Goal: Task Accomplishment & Management: Complete application form

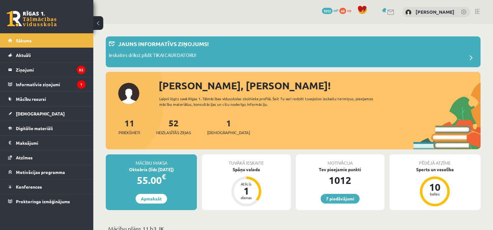
click at [340, 53] on div "Ieskaites drīkst pildīt TIKAI CAUR DATORU!" at bounding box center [293, 58] width 369 height 12
click at [334, 96] on div "Laipni lūgts savā Rīgas 1. Tālmācības vidusskolas skolnieka profilā. Šeit Tu va…" at bounding box center [271, 101] width 225 height 11
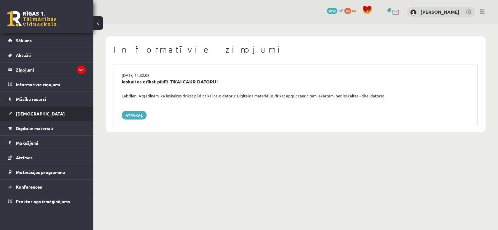
drag, startPoint x: 39, startPoint y: 117, endPoint x: 29, endPoint y: 117, distance: 10.0
click at [29, 117] on link "[DEMOGRAPHIC_DATA]" at bounding box center [47, 113] width 78 height 14
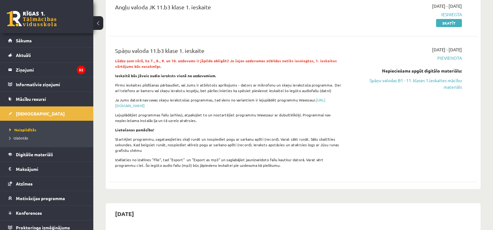
scroll to position [80, 0]
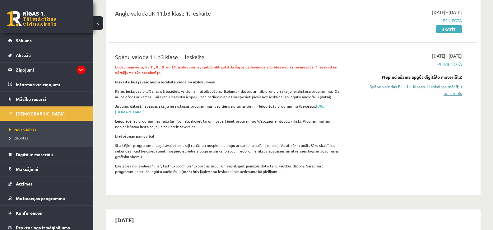
click at [413, 89] on link "Spāņu valodas B1 - 11. klases 1.ieskaites mācību materiāls" at bounding box center [408, 89] width 110 height 13
click at [330, 120] on p "Lejuplādējiet programmas failu (arhīvu), atpakojiet to un nostartējiet programm…" at bounding box center [229, 123] width 228 height 11
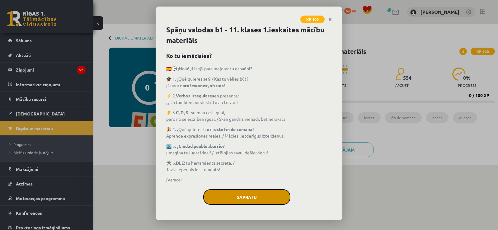
click at [229, 200] on button "Sapratu" at bounding box center [246, 197] width 87 height 16
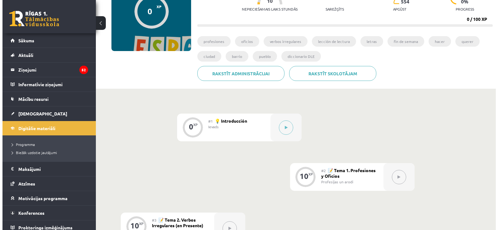
scroll to position [75, 0]
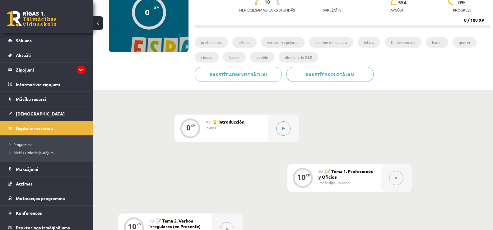
click at [288, 128] on button at bounding box center [283, 128] width 14 height 14
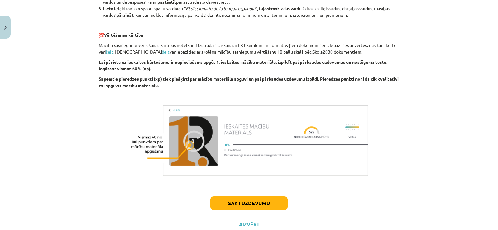
scroll to position [500, 0]
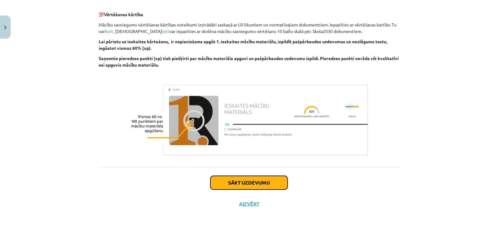
click at [258, 182] on button "Sākt uzdevumu" at bounding box center [248, 183] width 77 height 14
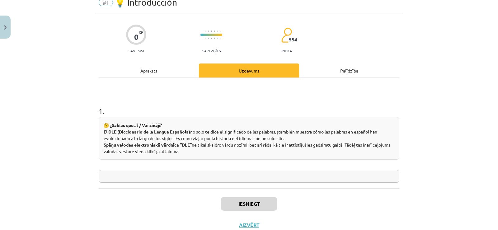
scroll to position [16, 0]
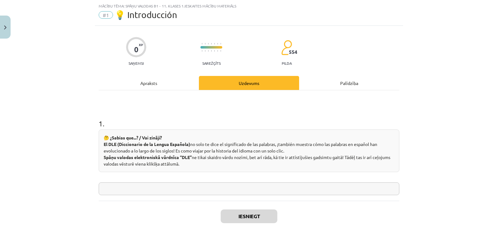
click at [168, 194] on input "text" at bounding box center [249, 188] width 301 height 13
type input "********"
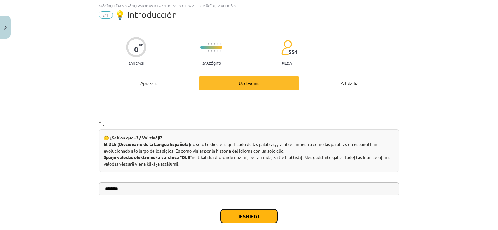
click at [240, 215] on button "Iesniegt" at bounding box center [249, 217] width 57 height 14
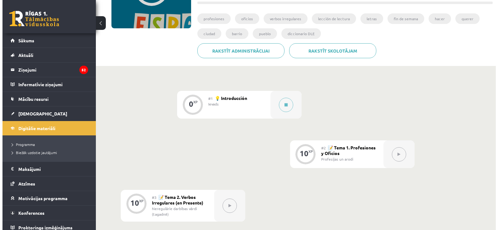
scroll to position [101, 0]
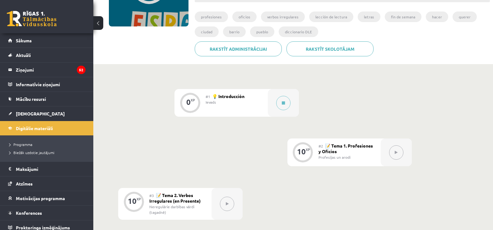
click at [396, 155] on button at bounding box center [396, 152] width 14 height 14
click at [389, 157] on div at bounding box center [396, 153] width 31 height 28
click at [296, 97] on div at bounding box center [283, 103] width 31 height 28
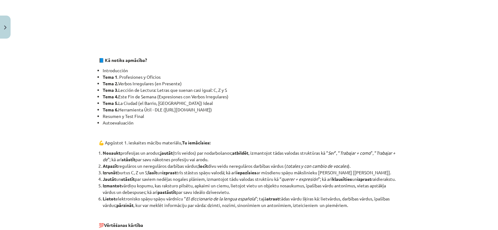
scroll to position [282, 0]
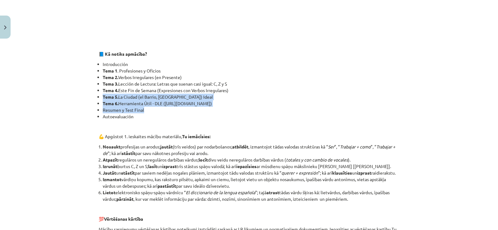
drag, startPoint x: 479, startPoint y: 113, endPoint x: 412, endPoint y: 91, distance: 70.5
click at [412, 91] on div "Mācību tēma: Spāņu valodas b1 - 11. klases 1.ieskaites mācību materiāls #1 💡 In…" at bounding box center [249, 115] width 498 height 230
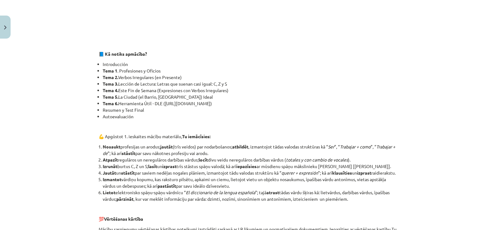
click at [430, 124] on div "Mācību tēma: Spāņu valodas b1 - 11. klases 1.ieskaites mācību materiāls #1 💡 In…" at bounding box center [249, 115] width 498 height 230
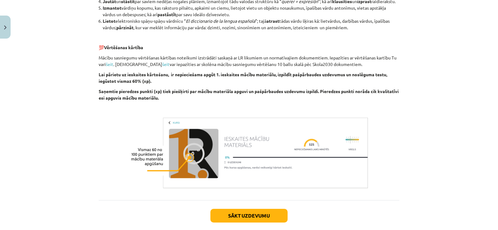
scroll to position [500, 0]
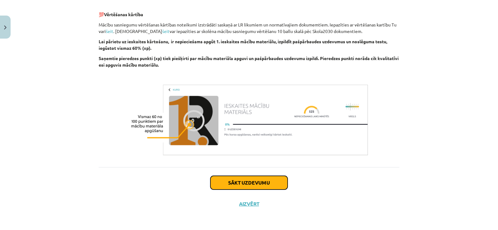
click at [255, 183] on button "Sākt uzdevumu" at bounding box center [248, 183] width 77 height 14
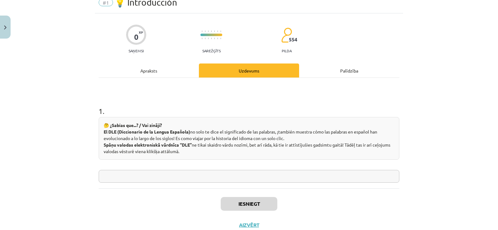
scroll to position [16, 0]
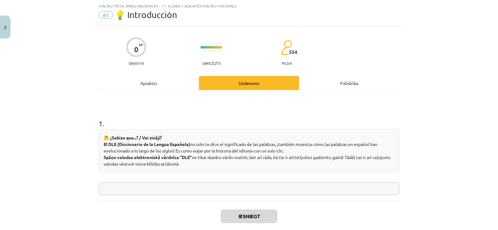
click at [233, 194] on input "text" at bounding box center [249, 188] width 301 height 13
type input "********"
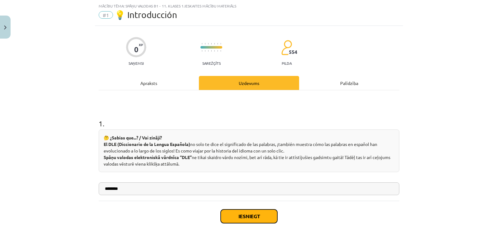
click at [240, 212] on button "Iesniegt" at bounding box center [249, 217] width 57 height 14
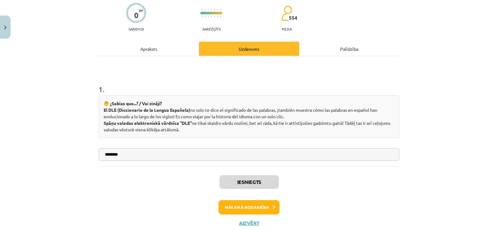
scroll to position [58, 0]
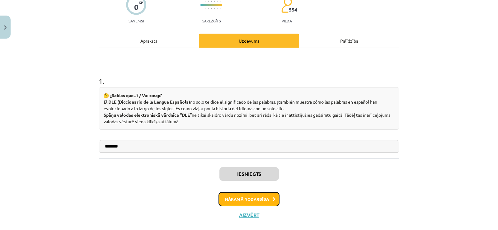
click at [258, 205] on button "Nākamā nodarbība" at bounding box center [249, 199] width 61 height 14
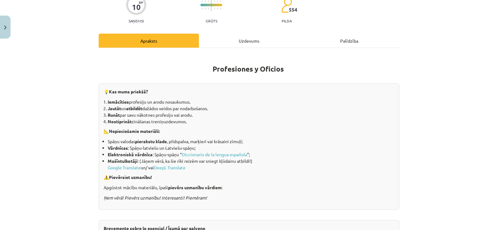
scroll to position [16, 0]
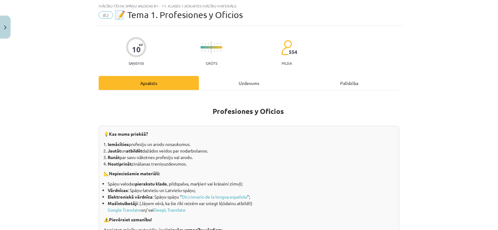
drag, startPoint x: 495, startPoint y: 61, endPoint x: 488, endPoint y: 48, distance: 14.3
click at [488, 48] on div "Mācību tēma: Spāņu valodas b1 - 11. klases 1.ieskaites mācību materiāls #2 📝 Te…" at bounding box center [249, 115] width 498 height 230
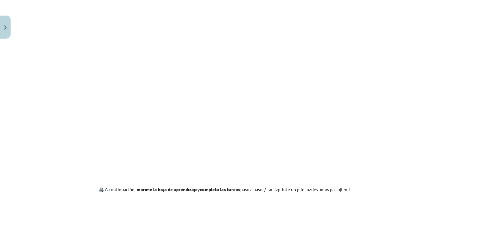
scroll to position [374, 0]
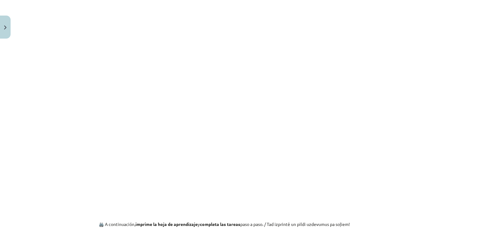
drag, startPoint x: 416, startPoint y: 63, endPoint x: 434, endPoint y: 81, distance: 25.5
click at [434, 81] on div "Mācību tēma: Spāņu valodas b1 - 11. klases 1.ieskaites mācību materiāls #2 📝 Te…" at bounding box center [249, 115] width 498 height 230
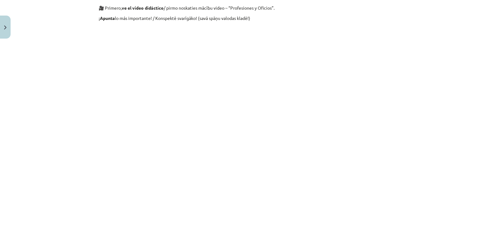
scroll to position [440, 0]
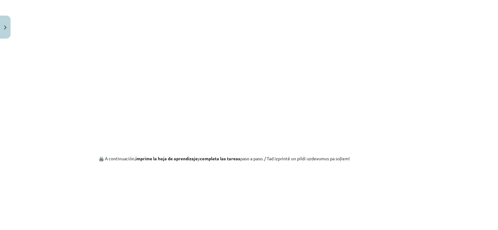
drag, startPoint x: 491, startPoint y: 130, endPoint x: 498, endPoint y: 152, distance: 23.4
click at [493, 152] on div "Mācību tēma: Spāņu valodas b1 - 11. klases 1.ieskaites mācību materiāls #2 📝 Te…" at bounding box center [249, 115] width 498 height 230
drag, startPoint x: 497, startPoint y: 138, endPoint x: 444, endPoint y: 186, distance: 71.2
click at [444, 186] on div "Mācību tēma: Spāņu valodas b1 - 11. klases 1.ieskaites mācību materiāls #2 📝 Te…" at bounding box center [249, 115] width 498 height 230
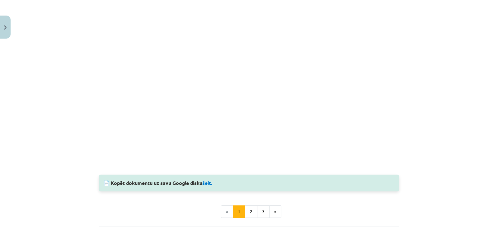
scroll to position [673, 0]
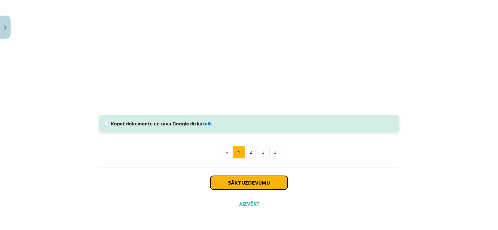
click at [260, 185] on button "Sākt uzdevumu" at bounding box center [248, 183] width 77 height 14
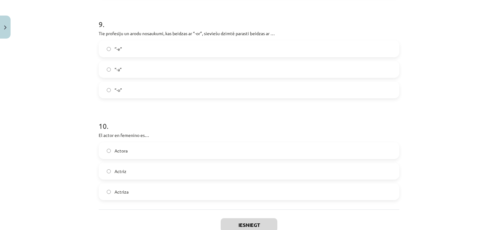
scroll to position [982, 0]
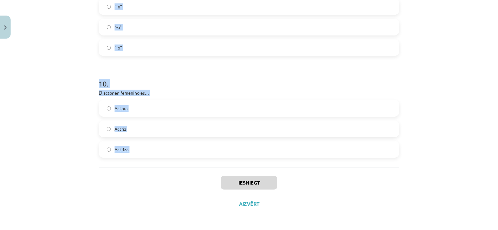
drag, startPoint x: 90, startPoint y: 132, endPoint x: 167, endPoint y: 175, distance: 87.8
click at [167, 175] on div "Mācību tēma: Spāņu valodas b1 - 11. klases 1.ieskaites mācību materiāls #2 📝 Te…" at bounding box center [249, 115] width 498 height 230
copy form "El abogado en femenino es… Abagado Abogada Abogata 2 . ¿Quién en un hospital cu…"
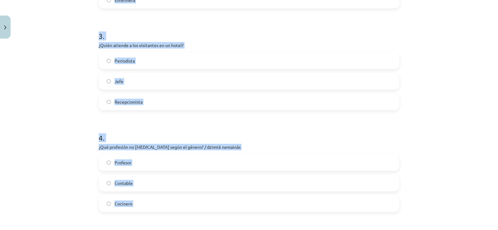
scroll to position [0, 0]
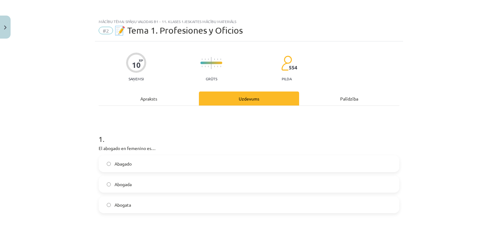
click at [260, 130] on h1 "1 ." at bounding box center [249, 133] width 301 height 19
click at [131, 183] on label "Abogada" at bounding box center [248, 185] width 299 height 16
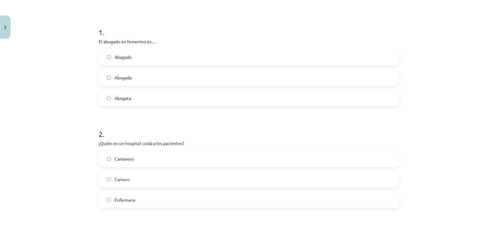
scroll to position [117, 0]
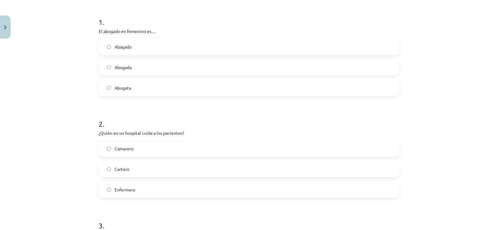
click at [269, 0] on html "0 Dāvanas 1012 mP 68 xp Markuss Stauģis Sākums Aktuāli Kā mācīties eSKOLĀ Konta…" at bounding box center [249, 14] width 498 height 230
click at [136, 147] on label "Camarero" at bounding box center [248, 149] width 299 height 16
click at [128, 190] on span "Enfermera" at bounding box center [125, 189] width 21 height 7
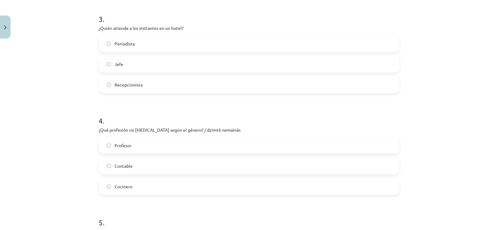
scroll to position [322, 0]
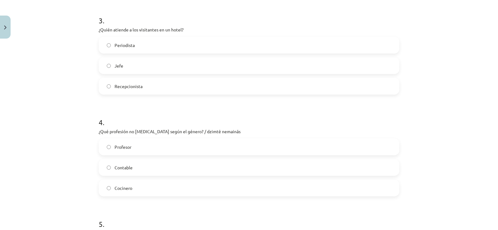
click at [128, 88] on span "Recepcionista" at bounding box center [129, 86] width 28 height 7
click at [133, 169] on label "Contable" at bounding box center [248, 168] width 299 height 16
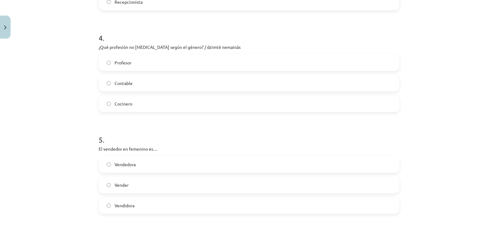
scroll to position [441, 0]
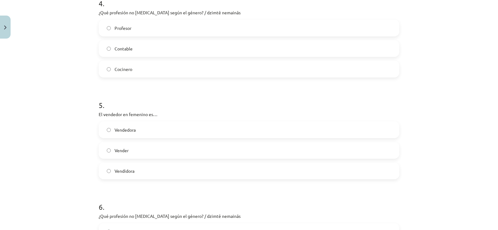
click at [206, 130] on label "Vendedora" at bounding box center [248, 130] width 299 height 16
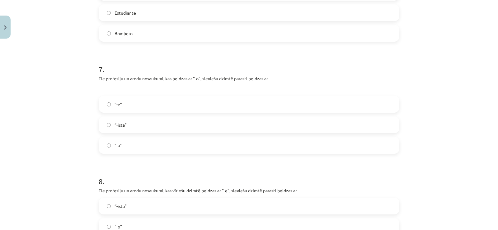
scroll to position [684, 0]
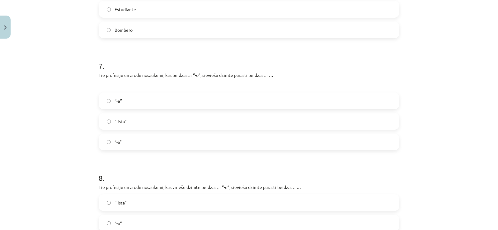
click at [184, 31] on label "Bombero" at bounding box center [248, 30] width 299 height 16
click at [116, 138] on label "“-a”" at bounding box center [248, 142] width 299 height 16
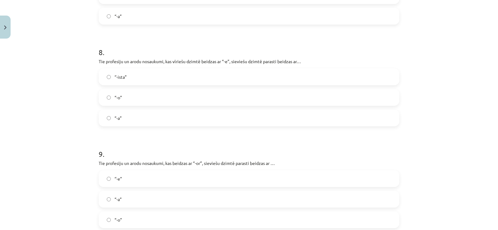
scroll to position [808, 0]
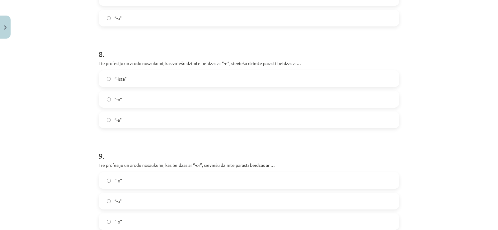
click at [106, 125] on label "“-a”" at bounding box center [248, 120] width 299 height 16
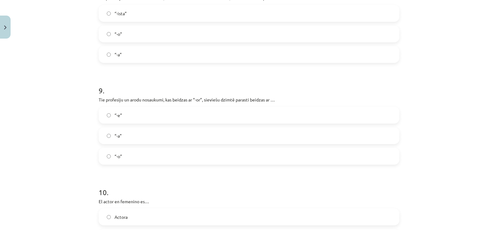
scroll to position [880, 0]
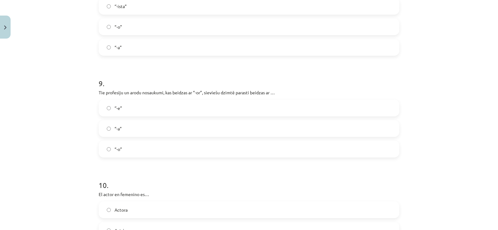
click at [165, 128] on label "“-a”" at bounding box center [248, 129] width 299 height 16
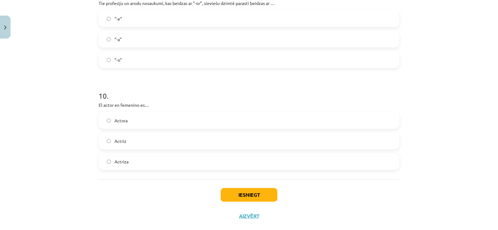
scroll to position [978, 0]
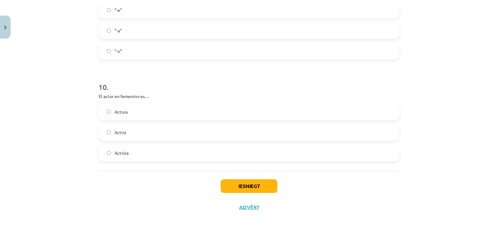
click at [110, 136] on label "Actriz" at bounding box center [248, 133] width 299 height 16
click at [242, 187] on button "Iesniegt" at bounding box center [249, 186] width 57 height 14
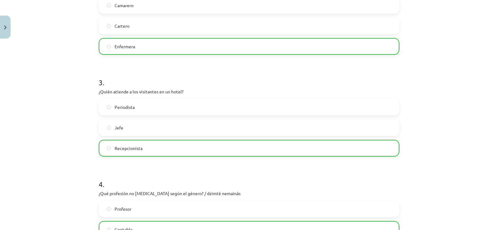
scroll to position [1002, 0]
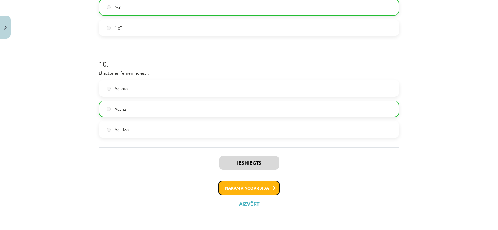
click at [228, 190] on button "Nākamā nodarbība" at bounding box center [249, 188] width 61 height 14
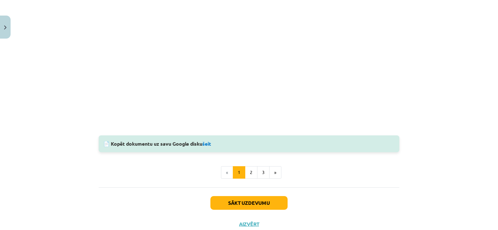
scroll to position [654, 0]
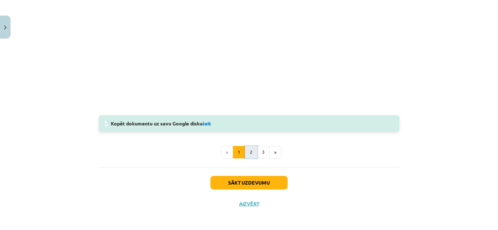
click at [252, 156] on button "2" at bounding box center [251, 152] width 12 height 12
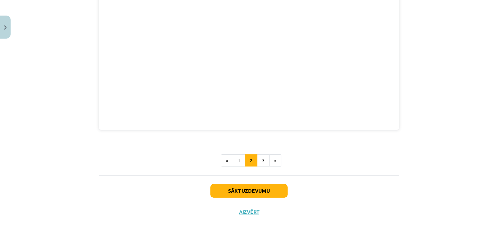
scroll to position [238, 0]
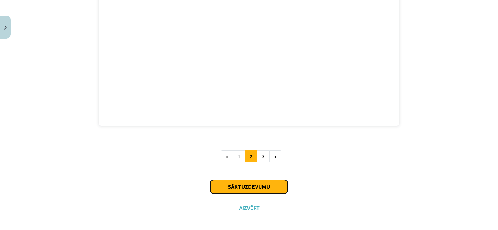
click at [252, 190] on button "Sākt uzdevumu" at bounding box center [248, 187] width 77 height 14
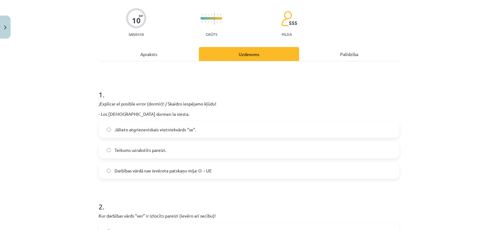
scroll to position [16, 0]
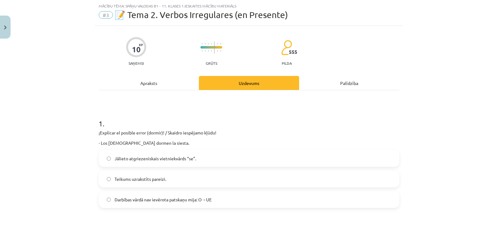
drag, startPoint x: 92, startPoint y: 129, endPoint x: 120, endPoint y: 122, distance: 28.2
drag, startPoint x: 97, startPoint y: 132, endPoint x: 125, endPoint y: 125, distance: 29.4
drag, startPoint x: 125, startPoint y: 125, endPoint x: 92, endPoint y: 129, distance: 33.2
click at [92, 129] on div "Mācību tēma: Spāņu valodas b1 - 11. klases 1.ieskaites mācību materiāls #3 📝 Te…" at bounding box center [249, 115] width 498 height 230
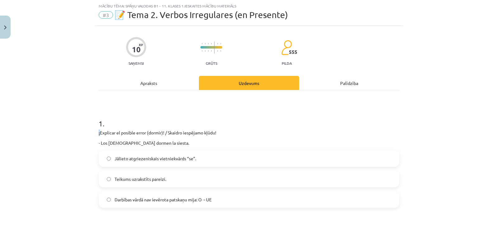
click at [92, 129] on div "Mācību tēma: Spāņu valodas b1 - 11. klases 1.ieskaites mācību materiāls #3 📝 Te…" at bounding box center [249, 115] width 498 height 230
click at [99, 131] on p "¡Explicar el posible error (dormir)! / Skaidro iespējamo kļūdu!" at bounding box center [249, 133] width 301 height 7
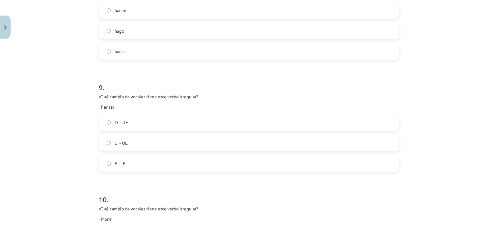
scroll to position [1043, 0]
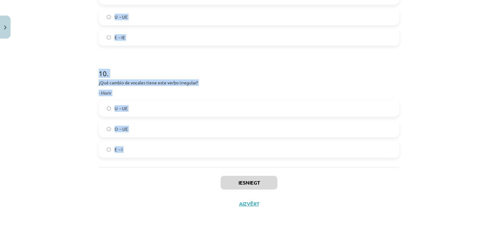
drag, startPoint x: 96, startPoint y: 131, endPoint x: 195, endPoint y: 183, distance: 111.3
copy form "¡Explicar el posible error (dormir)! / Skaidro iespējamo kļūdu! - Los españoles…"
click at [485, 164] on div "Mācību tēma: Spāņu valodas b1 - 11. klases 1.ieskaites mācību materiāls #3 📝 Te…" at bounding box center [249, 115] width 498 height 230
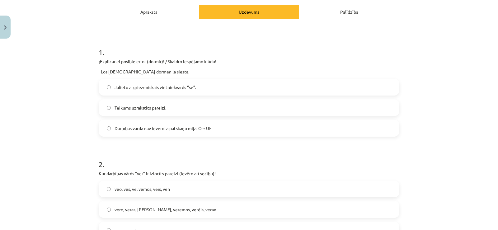
scroll to position [85, 0]
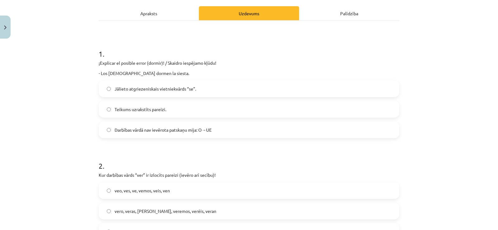
click at [165, 126] on label "Darbības vārdā nav ievērota patskaņu mija: O→UE" at bounding box center [248, 130] width 299 height 16
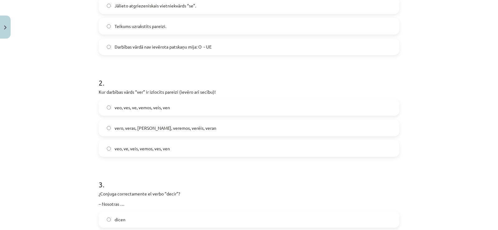
scroll to position [159, 0]
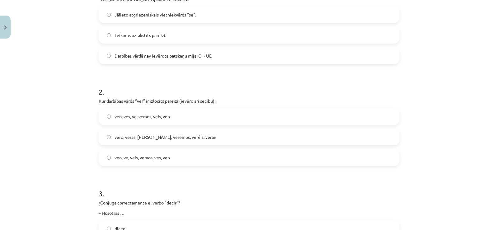
click at [168, 132] on label "vero, veras, vera, veremos, veréis, veran" at bounding box center [248, 137] width 299 height 16
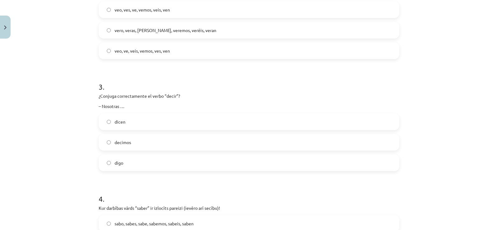
scroll to position [303, 0]
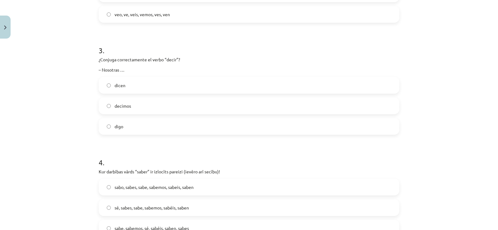
click at [179, 126] on label "digo" at bounding box center [248, 127] width 299 height 16
click at [165, 182] on label "sabo, sabes, sabe, sabemos, sabeis, saben" at bounding box center [248, 187] width 299 height 16
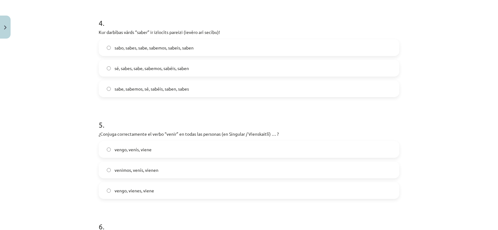
scroll to position [440, 0]
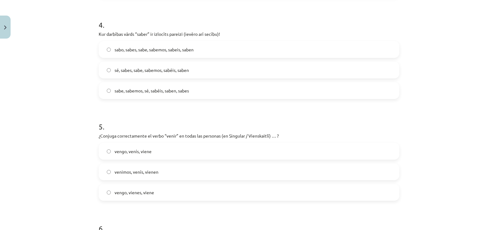
click at [147, 155] on label "vengo, venís, viene" at bounding box center [248, 152] width 299 height 16
click at [178, 192] on label "vengo, vienes, viene" at bounding box center [248, 193] width 299 height 16
drag, startPoint x: 493, startPoint y: 82, endPoint x: 498, endPoint y: 97, distance: 14.8
click at [493, 97] on div "Mācību tēma: Spāņu valodas b1 - 11. klases 1.ieskaites mācību materiāls #3 📝 Te…" at bounding box center [249, 115] width 498 height 230
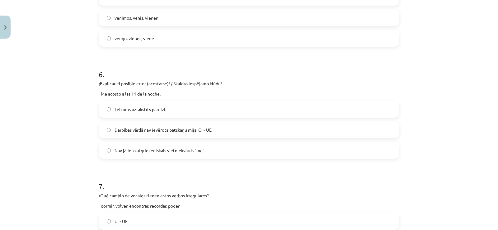
scroll to position [571, 0]
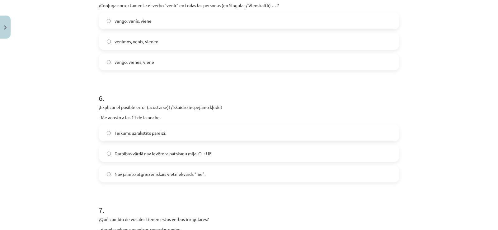
click at [153, 156] on span "Darbības vārdā nav ievērota patskaņu mija: O→UE" at bounding box center [163, 153] width 97 height 7
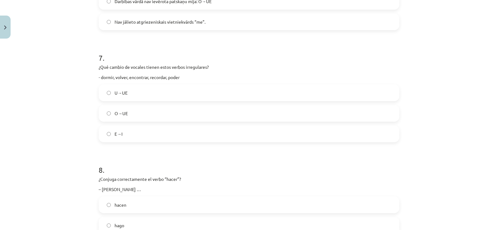
scroll to position [734, 0]
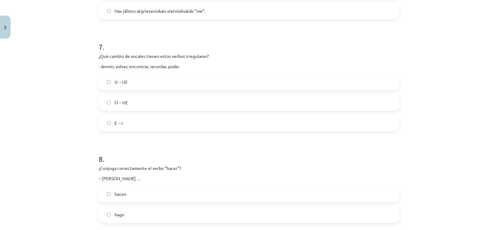
drag, startPoint x: 156, startPoint y: 90, endPoint x: 144, endPoint y: 98, distance: 14.3
click at [144, 98] on label "O→UE" at bounding box center [248, 103] width 299 height 16
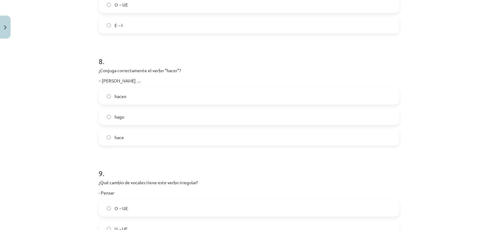
scroll to position [821, 0]
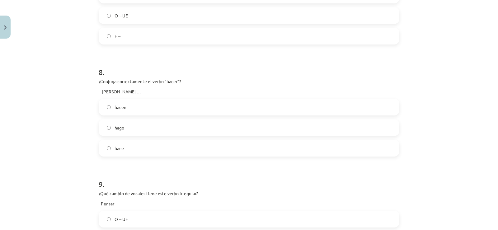
click at [119, 152] on label "hace" at bounding box center [248, 148] width 299 height 16
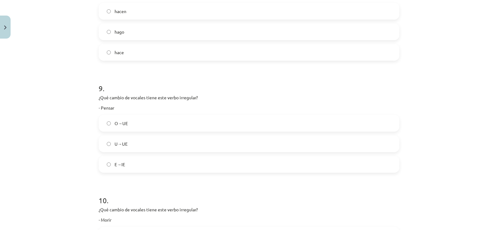
scroll to position [922, 0]
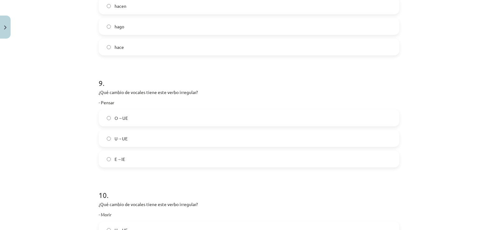
click at [122, 161] on span "E→IE" at bounding box center [120, 159] width 11 height 7
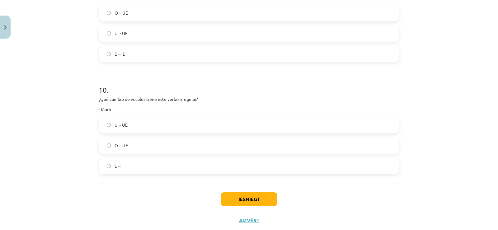
scroll to position [1031, 0]
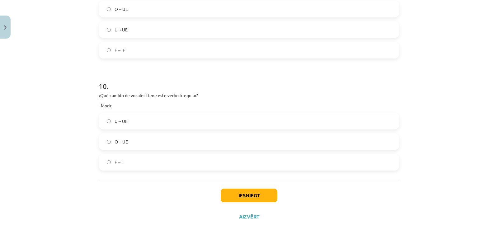
click at [108, 144] on label "O→UE" at bounding box center [248, 142] width 299 height 16
click at [261, 197] on button "Iesniegt" at bounding box center [249, 196] width 57 height 14
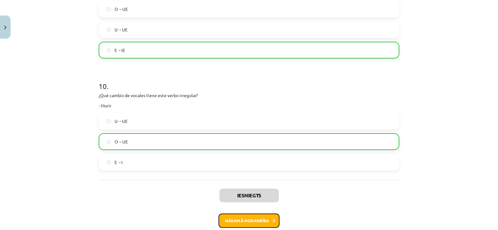
click at [262, 219] on button "Nākamā nodarbība" at bounding box center [249, 221] width 61 height 14
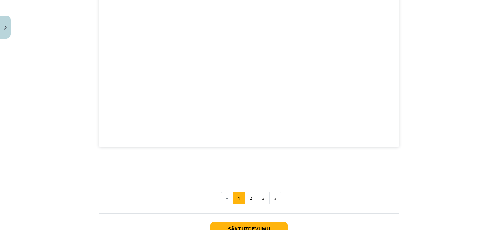
scroll to position [988, 0]
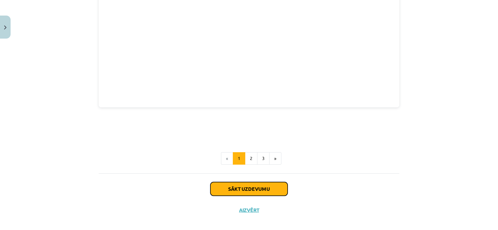
click at [259, 185] on button "Sākt uzdevumu" at bounding box center [248, 189] width 77 height 14
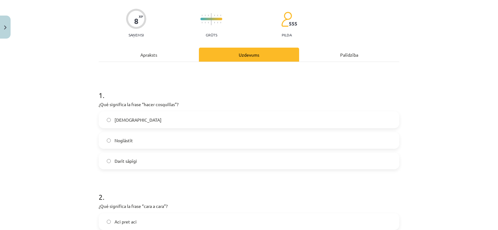
scroll to position [71, 0]
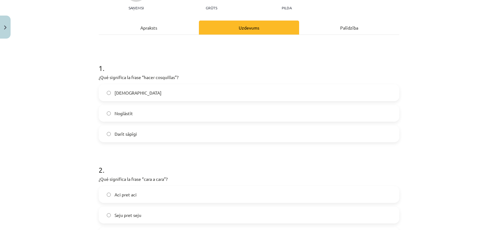
drag, startPoint x: 493, startPoint y: 50, endPoint x: 210, endPoint y: 30, distance: 284.0
click at [218, 29] on div "Mācību tēma: Spāņu valodas b1 - 11. klases 1.ieskaites mācību materiāls #4 📝 Te…" at bounding box center [249, 115] width 498 height 230
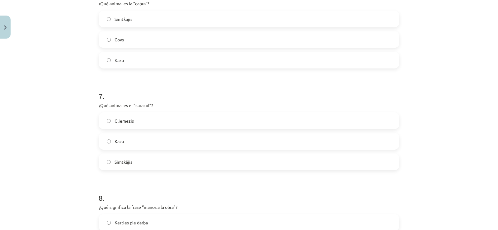
scroll to position [768, 0]
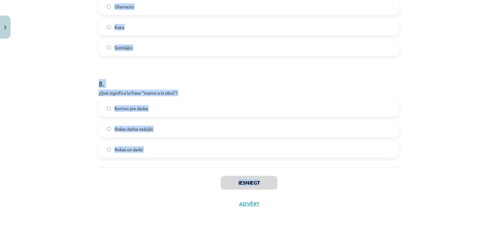
drag, startPoint x: 96, startPoint y: 73, endPoint x: 311, endPoint y: 173, distance: 237.6
copy div "¿Qué significa la frase “hacer cosquillas”? Kutināt Noglāstīt Darīt sāpīgi 2 . …"
click at [448, 162] on div "Mācību tēma: Spāņu valodas b1 - 11. klases 1.ieskaites mācību materiāls #4 📝 Te…" at bounding box center [249, 115] width 498 height 230
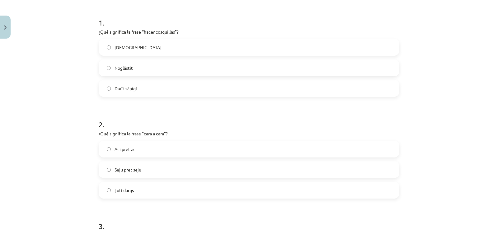
scroll to position [95, 0]
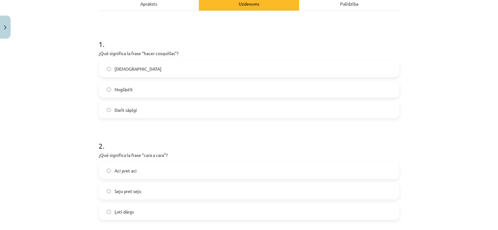
click at [251, 61] on label "Kutināt" at bounding box center [248, 69] width 299 height 16
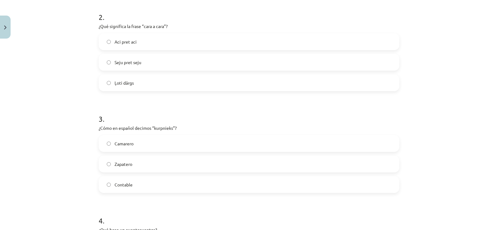
scroll to position [234, 0]
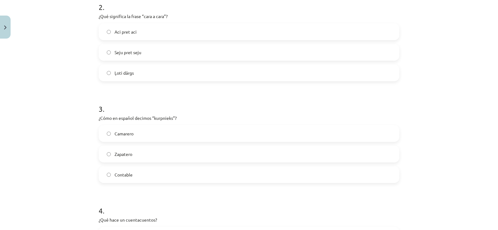
click at [132, 53] on span "Seju pret seju" at bounding box center [128, 52] width 27 height 7
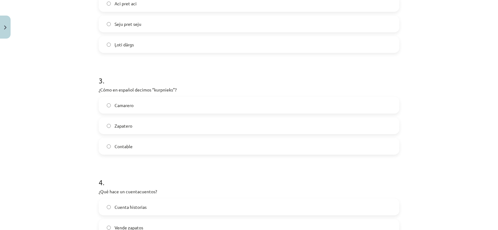
scroll to position [261, 0]
click at [127, 131] on label "Zapatero" at bounding box center [248, 127] width 299 height 16
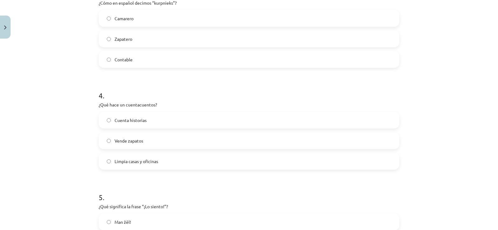
scroll to position [350, 0]
click at [282, 157] on label "Limpia casas y oficinas" at bounding box center [248, 160] width 299 height 16
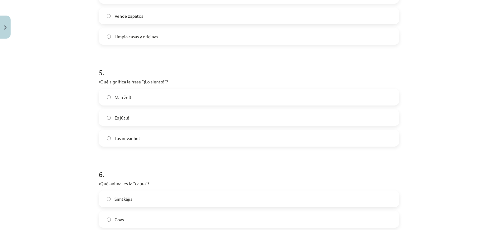
scroll to position [477, 0]
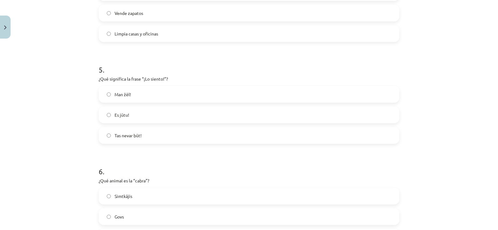
click at [139, 90] on label "Man žēl!" at bounding box center [248, 95] width 299 height 16
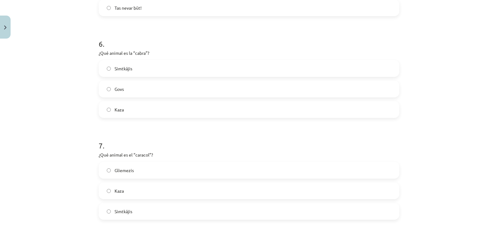
scroll to position [646, 0]
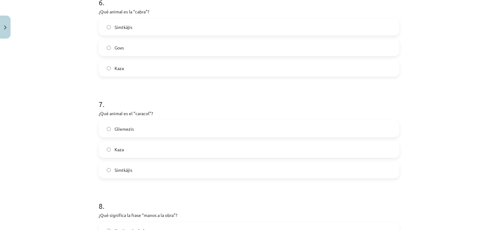
click at [141, 68] on label "Kaza" at bounding box center [248, 68] width 299 height 16
click at [126, 130] on span "Gliemezis" at bounding box center [124, 129] width 19 height 7
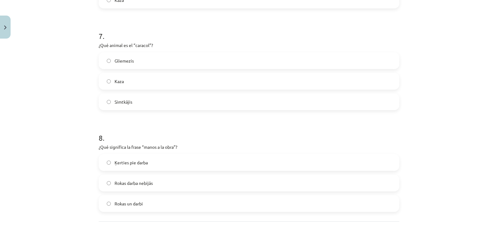
scroll to position [752, 0]
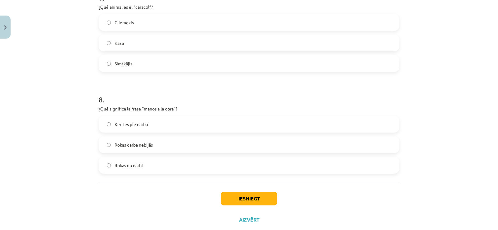
click at [165, 128] on label "Ķerties pie darba" at bounding box center [248, 124] width 299 height 16
click at [260, 201] on button "Iesniegt" at bounding box center [249, 199] width 57 height 14
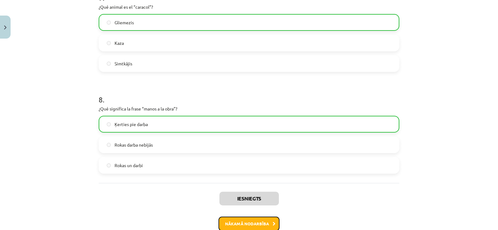
click at [255, 224] on button "Nākamā nodarbība" at bounding box center [249, 224] width 61 height 14
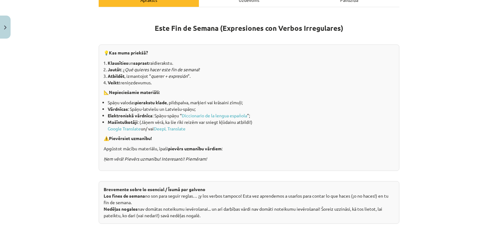
scroll to position [484, 0]
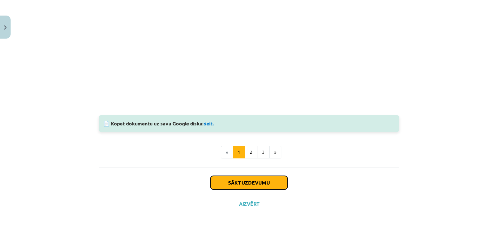
click at [242, 179] on button "Sākt uzdevumu" at bounding box center [248, 183] width 77 height 14
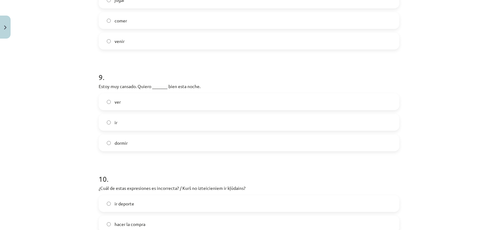
scroll to position [972, 0]
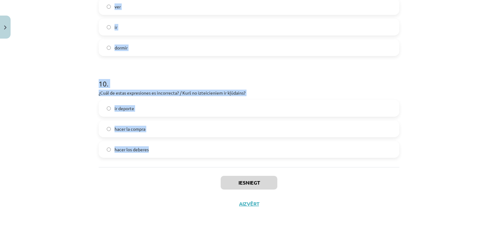
drag, startPoint x: 95, startPoint y: 133, endPoint x: 231, endPoint y: 153, distance: 137.5
copy form "¿Cuál de estas expresiones es incorrecta? / Kurš no izteicieniem ir kļūdains? i…"
click at [247, 93] on p "¿Cuál de estas expresiones es incorrecta? / Kurš no izteicieniem ir kļūdains?" at bounding box center [249, 93] width 301 height 7
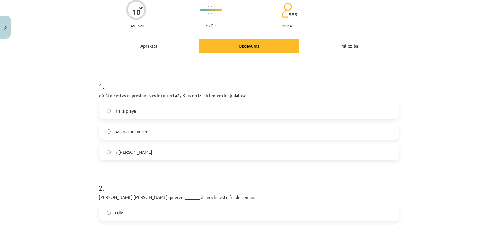
scroll to position [51, 0]
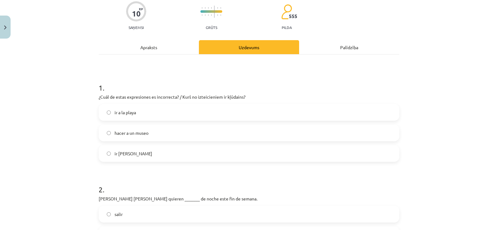
click at [170, 137] on label "hacer a un museo" at bounding box center [248, 133] width 299 height 16
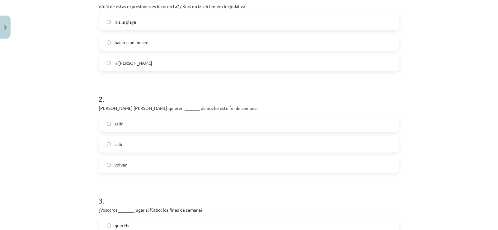
scroll to position [158, 0]
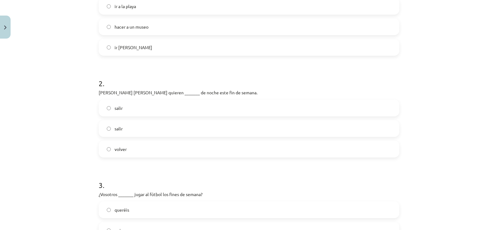
click at [127, 108] on label "salir" at bounding box center [248, 108] width 299 height 16
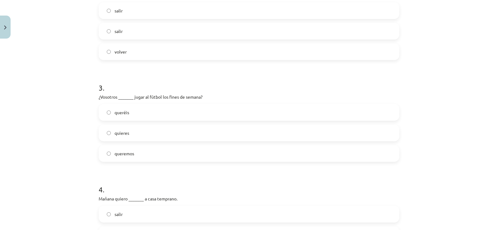
scroll to position [260, 0]
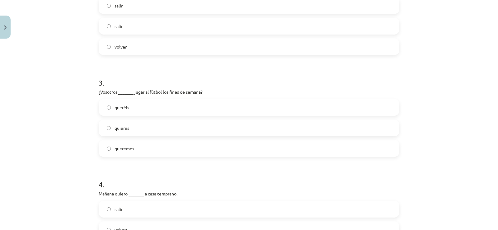
click at [144, 110] on label "queréis" at bounding box center [248, 108] width 299 height 16
click at [115, 138] on div "queréis quieres queremos" at bounding box center [249, 128] width 301 height 58
click at [117, 132] on label "quieres" at bounding box center [248, 128] width 299 height 16
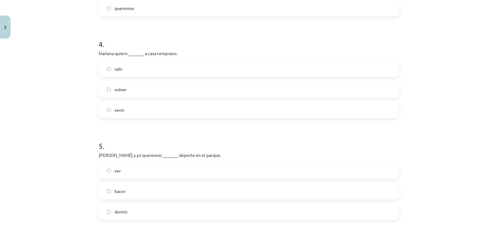
scroll to position [421, 0]
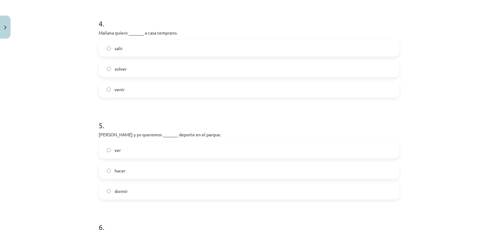
click at [149, 69] on label "volver" at bounding box center [248, 69] width 299 height 16
click at [137, 87] on label "venir" at bounding box center [248, 90] width 299 height 16
click at [119, 172] on span "hacer" at bounding box center [120, 170] width 11 height 7
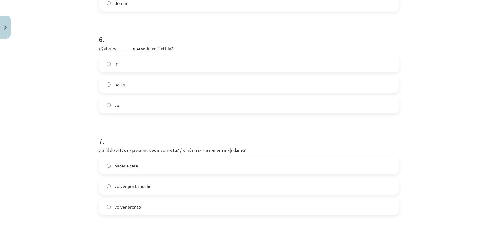
scroll to position [590, 0]
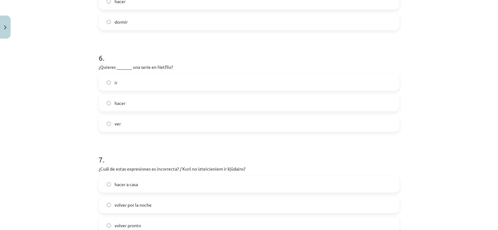
click at [118, 182] on span "hacer a casa" at bounding box center [126, 184] width 23 height 7
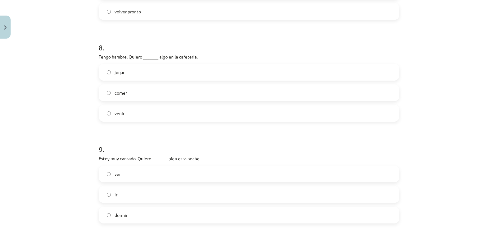
scroll to position [802, 0]
click at [143, 96] on label "comer" at bounding box center [248, 95] width 299 height 16
click at [125, 220] on span "dormir" at bounding box center [121, 217] width 13 height 7
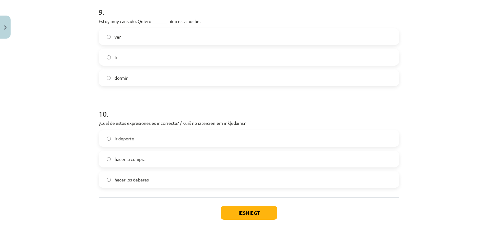
scroll to position [972, 0]
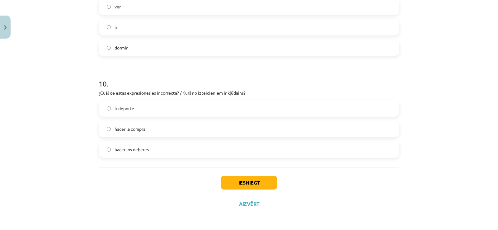
click at [155, 128] on label "hacer la compra" at bounding box center [248, 129] width 299 height 16
click at [266, 180] on button "Iesniegt" at bounding box center [249, 183] width 57 height 14
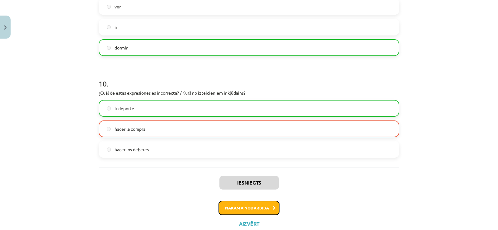
click at [247, 205] on button "Nākamā nodarbība" at bounding box center [249, 208] width 61 height 14
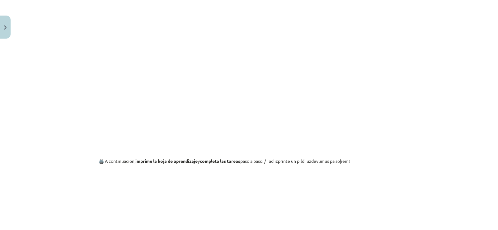
scroll to position [424, 0]
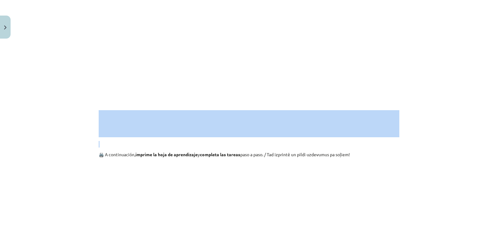
drag, startPoint x: 490, startPoint y: 144, endPoint x: 493, endPoint y: 121, distance: 23.5
click at [493, 121] on div "Mācību tēma: Spāņu valodas b1 - 11. klases 1.ieskaites mācību materiāls #6 📝 Te…" at bounding box center [249, 115] width 498 height 230
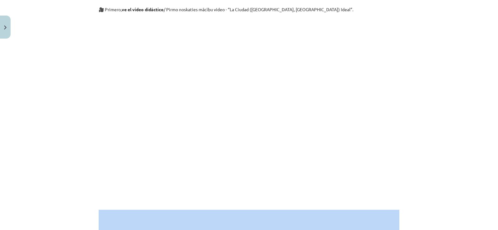
scroll to position [654, 0]
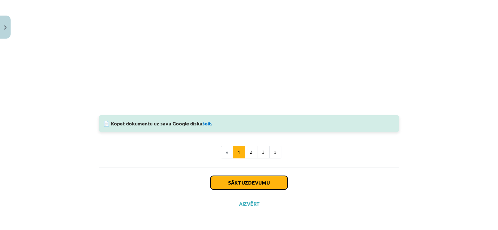
click at [234, 185] on button "Sākt uzdevumu" at bounding box center [248, 183] width 77 height 14
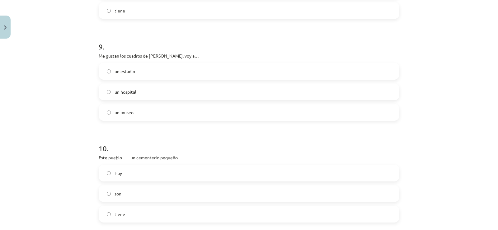
scroll to position [972, 0]
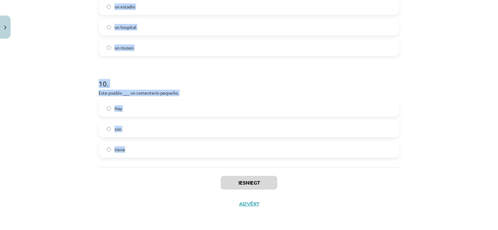
drag, startPoint x: 96, startPoint y: 132, endPoint x: 203, endPoint y: 162, distance: 111.5
copy form "Iztulko: El monumento está en el centro de la ciudad. Piemineklis atrodas blaku…"
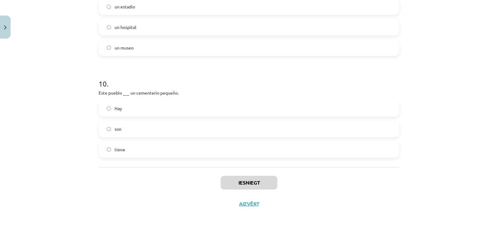
drag, startPoint x: 497, startPoint y: 202, endPoint x: 485, endPoint y: 185, distance: 20.9
click at [485, 185] on div "Mācību tēma: Spāņu valodas b1 - 11. klases 1.ieskaites mācību materiāls #6 📝 Te…" at bounding box center [249, 115] width 498 height 230
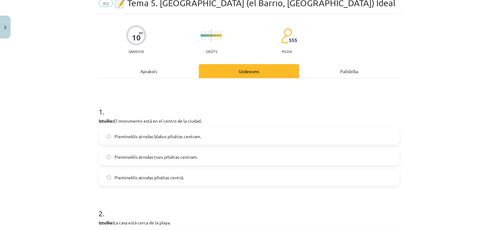
scroll to position [36, 0]
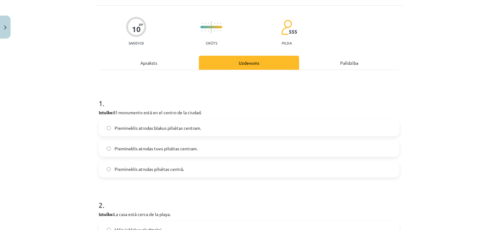
click at [220, 165] on label "Piemineklis atrodas pilsētas centrā." at bounding box center [248, 169] width 299 height 16
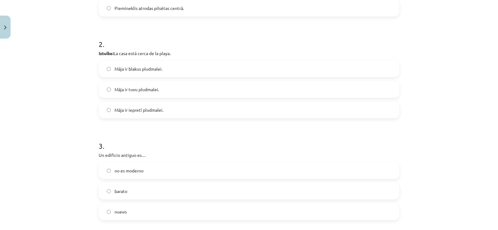
scroll to position [200, 0]
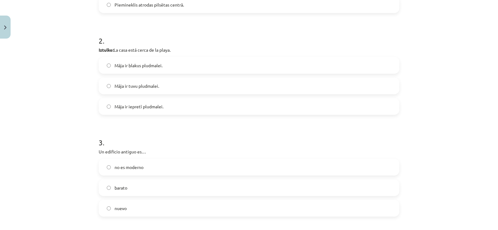
click at [129, 85] on span "Māja ir tuvu pludmalei." at bounding box center [137, 86] width 45 height 7
click at [117, 186] on span "barato" at bounding box center [121, 188] width 13 height 7
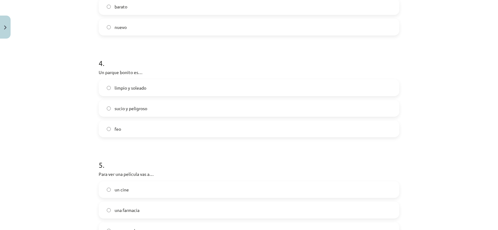
scroll to position [383, 0]
click at [139, 133] on label "feo" at bounding box center [248, 127] width 299 height 16
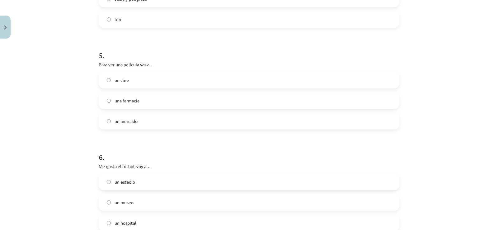
scroll to position [484, 0]
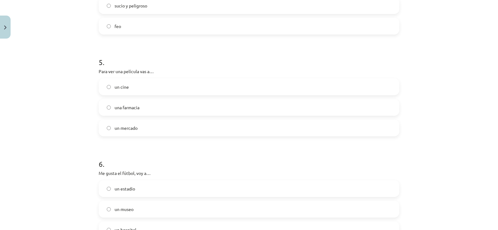
click at [141, 92] on label "un cine" at bounding box center [248, 87] width 299 height 16
click at [139, 184] on label "un estadio" at bounding box center [248, 189] width 299 height 16
drag, startPoint x: 493, startPoint y: 118, endPoint x: 498, endPoint y: 119, distance: 4.7
click at [493, 131] on div "Mācību tēma: Spāņu valodas b1 - 11. klases 1.ieskaites mācību materiāls #6 📝 Te…" at bounding box center [249, 115] width 498 height 230
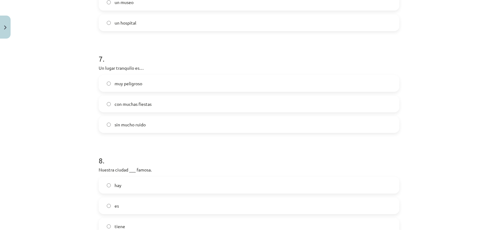
click at [145, 124] on label "sin mucho ruido" at bounding box center [248, 125] width 299 height 16
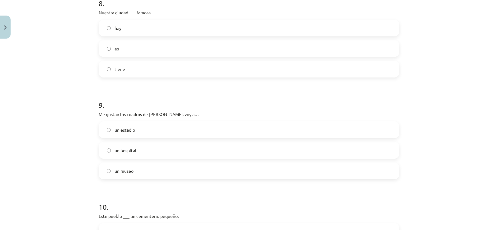
scroll to position [850, 0]
click at [130, 48] on label "es" at bounding box center [248, 47] width 299 height 16
click at [123, 172] on label "un museo" at bounding box center [248, 169] width 299 height 16
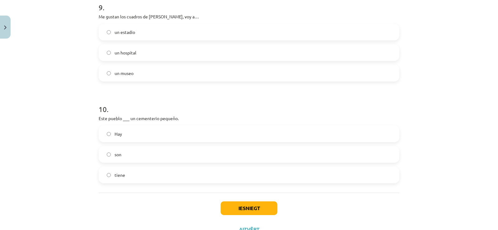
scroll to position [956, 0]
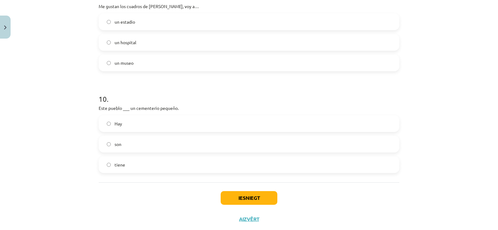
click at [120, 157] on label "tiene" at bounding box center [248, 165] width 299 height 16
click at [226, 195] on button "Iesniegt" at bounding box center [249, 198] width 57 height 14
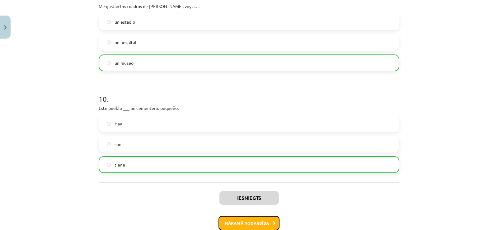
click at [254, 223] on button "Nākamā nodarbība" at bounding box center [249, 223] width 61 height 14
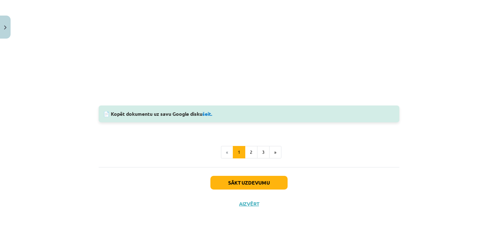
scroll to position [563, 0]
click at [261, 178] on button "Sākt uzdevumu" at bounding box center [248, 183] width 77 height 14
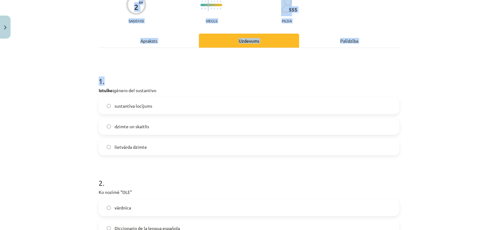
scroll to position [157, 0]
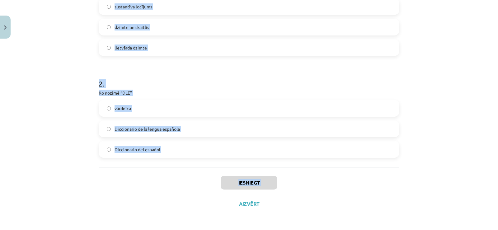
drag, startPoint x: 96, startPoint y: 132, endPoint x: 188, endPoint y: 191, distance: 109.9
click at [188, 191] on div "2 XP Saņemsi Viegls 555 pilda Apraksts Uzdevums Palīdzība 1 . Iztulko: género d…" at bounding box center [249, 49] width 308 height 330
copy div "Iztulko: género del sustantivo sustantīva locījums dzimte un skaitlis lietvārda…"
click at [143, 80] on h1 "2 ." at bounding box center [249, 77] width 301 height 19
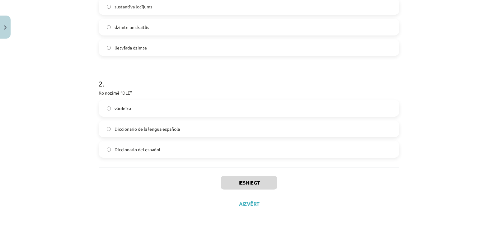
click at [139, 53] on label "lietvārda dzimte" at bounding box center [248, 48] width 299 height 16
click at [148, 128] on span "Diccionario de la lengua española" at bounding box center [147, 129] width 65 height 7
click at [235, 178] on button "Iesniegt" at bounding box center [249, 183] width 57 height 14
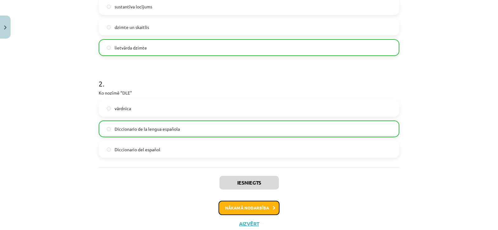
click at [239, 206] on button "Nākamā nodarbība" at bounding box center [249, 208] width 61 height 14
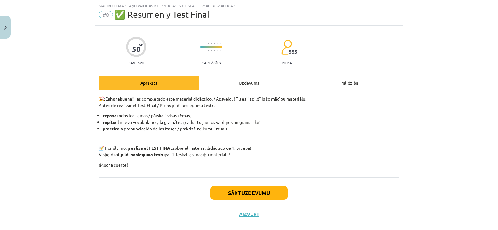
scroll to position [16, 0]
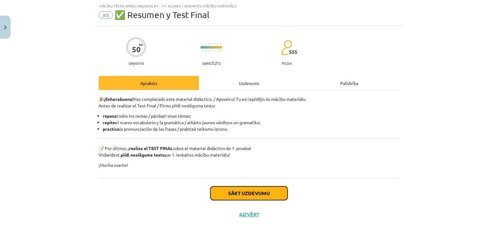
click at [244, 190] on button "Sākt uzdevumu" at bounding box center [248, 193] width 77 height 14
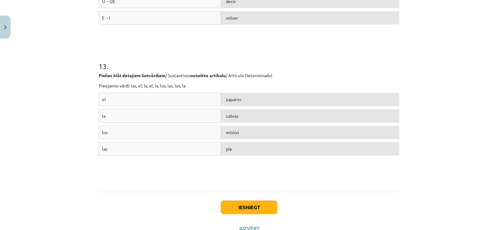
scroll to position [1674, 0]
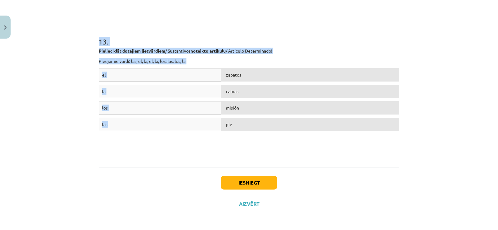
drag, startPoint x: 95, startPoint y: 133, endPoint x: 254, endPoint y: 136, distance: 158.5
copy form "Kuriem no šiem profesiju un arodu nosaukumiem / Profesiones y Oficios sieviešu …"
click at [271, 35] on h1 "13 ." at bounding box center [249, 35] width 301 height 19
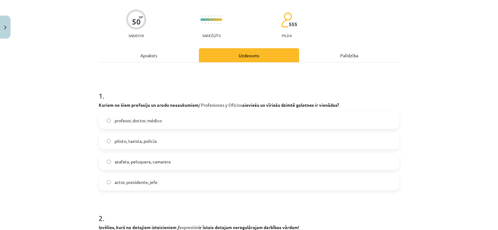
scroll to position [35, 0]
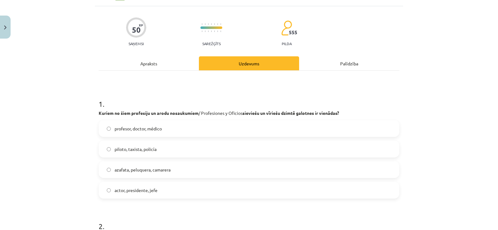
click at [148, 143] on label "piloto, taxista, policía" at bounding box center [248, 149] width 299 height 16
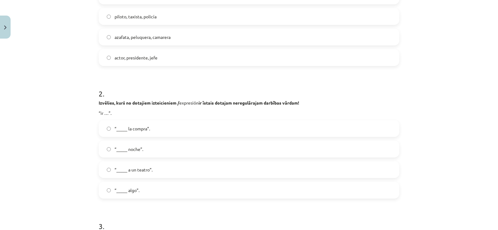
scroll to position [192, 0]
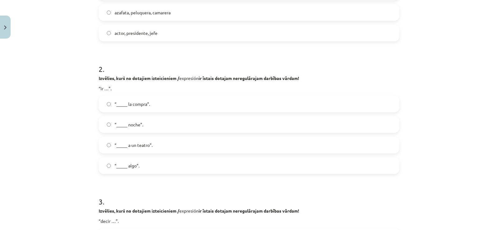
click at [133, 126] on span "“_____ noche”." at bounding box center [129, 124] width 29 height 7
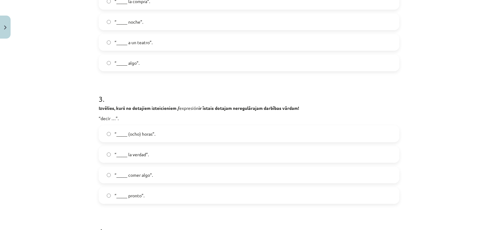
scroll to position [395, 0]
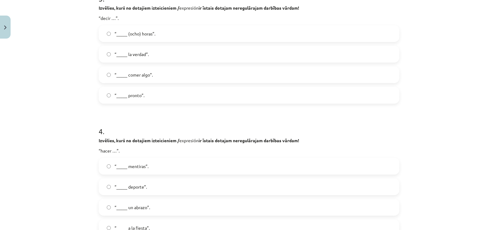
click at [208, 82] on label "“_____ comer algo”." at bounding box center [248, 75] width 299 height 16
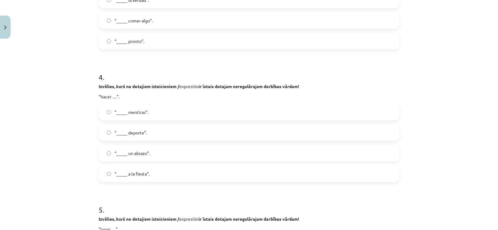
scroll to position [458, 0]
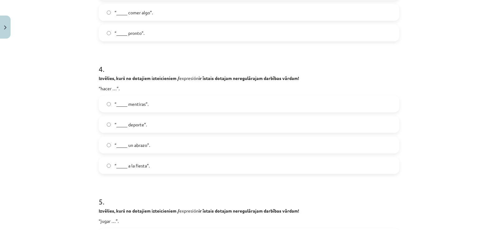
click at [132, 124] on span "“_____ deporte”." at bounding box center [131, 124] width 32 height 7
drag, startPoint x: 492, startPoint y: 75, endPoint x: 493, endPoint y: 69, distance: 5.9
click at [493, 69] on div "Mācību tēma: Spāņu valodas b1 - 11. klases 1.ieskaites mācību materiāls #8 ✅ Re…" at bounding box center [249, 115] width 498 height 230
click at [481, 76] on div "Mācību tēma: Spāņu valodas b1 - 11. klases 1.ieskaites mācību materiāls #8 ✅ Re…" at bounding box center [249, 115] width 498 height 230
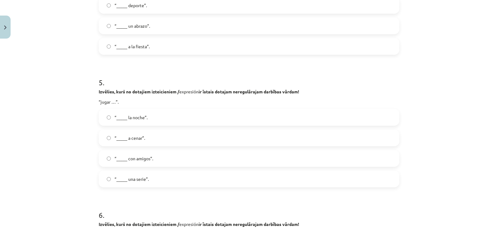
scroll to position [588, 0]
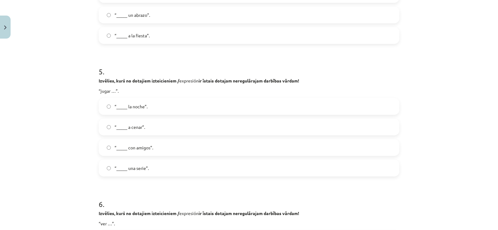
click at [148, 147] on span "“_____ con amigos”." at bounding box center [134, 147] width 39 height 7
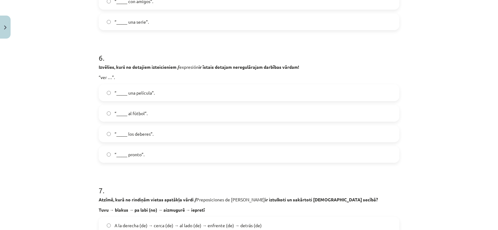
scroll to position [742, 0]
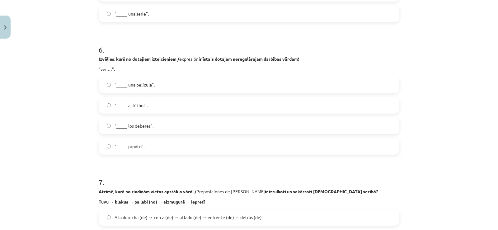
click at [151, 87] on span "“_____ una película”." at bounding box center [135, 85] width 40 height 7
drag, startPoint x: 493, startPoint y: 96, endPoint x: 495, endPoint y: 99, distance: 4.2
click at [493, 99] on div "Mācību tēma: Spāņu valodas b1 - 11. klases 1.ieskaites mācību materiāls #8 ✅ Re…" at bounding box center [249, 115] width 498 height 230
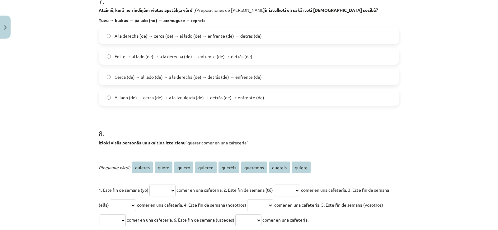
scroll to position [929, 0]
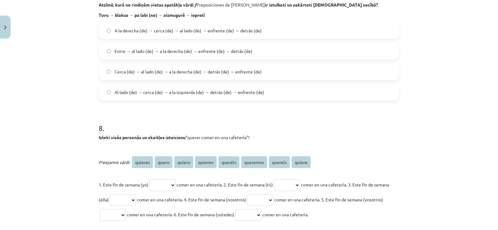
click at [120, 72] on span "Cerca (de) → al lado (de) → a la derecha (de) → detrás (de) → enfrente (de)" at bounding box center [188, 71] width 147 height 7
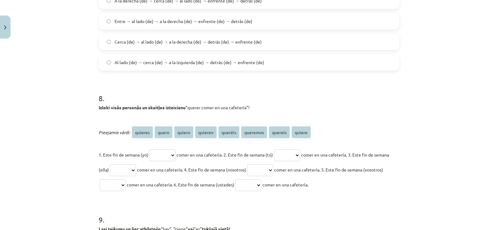
scroll to position [970, 0]
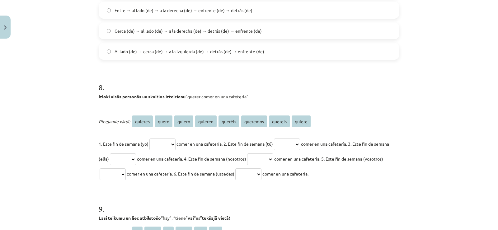
click at [165, 145] on select "******* ***** ****** ******* ******* ******** ******* ******" at bounding box center [162, 145] width 26 height 12
select select "******"
click at [149, 139] on select "******* ***** ****** ******* ******* ******** ******* ******" at bounding box center [162, 145] width 26 height 12
click at [300, 142] on select "******* ***** ****** ******* ******* ******** ******* ******" at bounding box center [287, 145] width 26 height 12
click at [300, 143] on select "******* ***** ****** ******* ******* ******** ******* ******" at bounding box center [287, 145] width 26 height 12
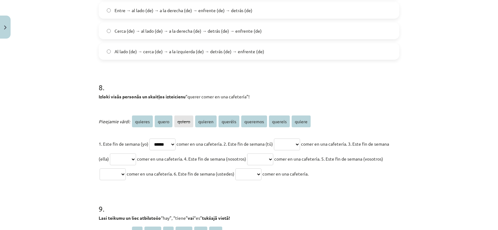
select select "*******"
click at [282, 139] on select "******* ***** ****** ******* ******* ******** ******* ******" at bounding box center [287, 145] width 26 height 12
click at [132, 159] on select "******* ***** ****** ******* ******* ******** ******* ******" at bounding box center [123, 159] width 26 height 12
click at [136, 156] on select "******* ***** ****** ******* ******* ******** ******* ******" at bounding box center [123, 159] width 26 height 12
select select "******"
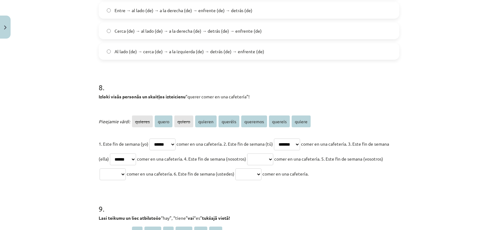
click at [124, 153] on select "******* ***** ****** ******* ******* ******** ******* ******" at bounding box center [123, 159] width 26 height 12
click at [273, 153] on select "******* ***** ****** ******* ******* ******** ******* ******" at bounding box center [260, 159] width 26 height 12
click at [273, 157] on select "******* ***** ****** ******* ******* ******** ******* ******" at bounding box center [260, 159] width 26 height 12
select select "********"
click at [271, 153] on select "******* ***** ****** ******* ******* ******** ******* ******" at bounding box center [260, 159] width 26 height 12
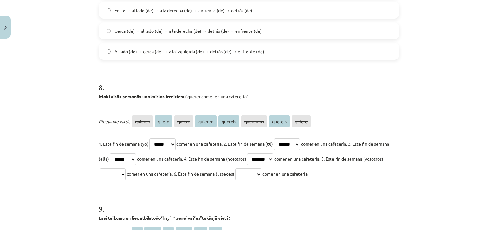
click at [126, 171] on select "******* ***** ****** ******* ******* ******** ******* ******" at bounding box center [113, 174] width 26 height 12
select select "*******"
click at [118, 168] on select "******* ***** ****** ******* ******* ******** ******* ******" at bounding box center [113, 174] width 26 height 12
click at [261, 179] on select "******* ***** ****** ******* ******* ******** ******* ******" at bounding box center [248, 174] width 26 height 12
select select "*******"
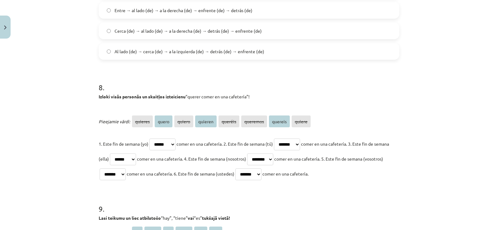
click at [261, 168] on select "******* ***** ****** ******* ******* ******** ******* ******" at bounding box center [248, 174] width 26 height 12
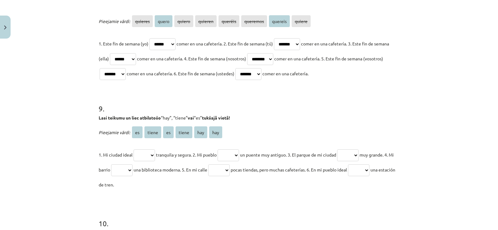
scroll to position [1094, 0]
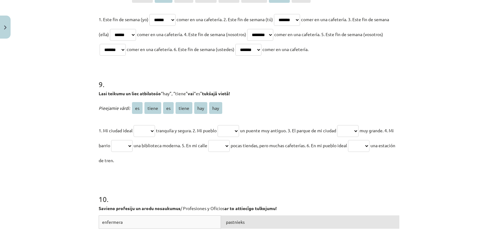
click at [134, 111] on span "es" at bounding box center [137, 108] width 11 height 12
drag, startPoint x: 147, startPoint y: 133, endPoint x: 159, endPoint y: 121, distance: 17.2
click at [147, 133] on select "** ***** ** ***** *** ***" at bounding box center [144, 131] width 21 height 12
select select "**"
click at [134, 125] on select "** ***** ** ***** *** ***" at bounding box center [144, 131] width 21 height 12
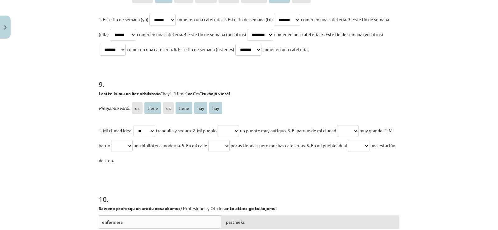
click at [226, 132] on select "** ***** ** ***** *** ***" at bounding box center [228, 131] width 21 height 12
click at [221, 125] on select "** ***** ** ***** *** ***" at bounding box center [228, 131] width 21 height 12
click at [229, 130] on select "** ***** ** ***** *** ***" at bounding box center [228, 131] width 21 height 12
select select "*****"
click at [221, 125] on select "** ***** ** ***** *** ***" at bounding box center [228, 131] width 21 height 12
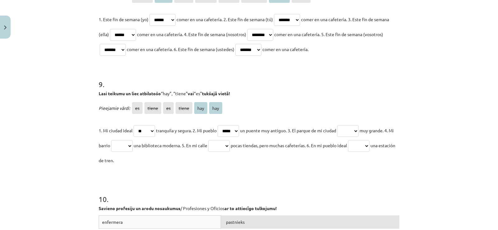
click at [348, 133] on select "** ***** ** ***** *** ***" at bounding box center [347, 131] width 21 height 12
click at [358, 131] on select "** ***** ** ***** *** ***" at bounding box center [347, 131] width 21 height 12
select select "**"
click at [346, 125] on select "** ***** ** ***** *** ***" at bounding box center [347, 131] width 21 height 12
click at [116, 147] on span "muy grande. 4. Mi barrio" at bounding box center [246, 138] width 295 height 21
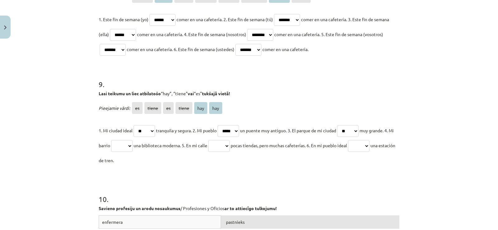
click at [131, 143] on select "** ***** ** ***** *** ***" at bounding box center [121, 146] width 21 height 12
select select "*****"
click at [120, 140] on select "** ***** ** ***** *** ***" at bounding box center [121, 146] width 21 height 12
click at [230, 150] on select "** ***** ** ***** *** ***" at bounding box center [218, 146] width 21 height 12
select select "***"
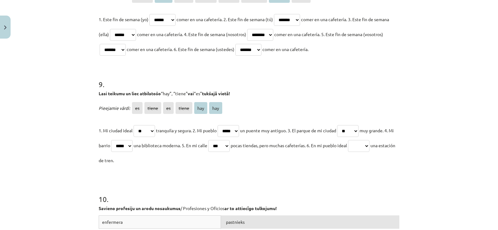
click at [222, 140] on select "** ***** ** ***** *** ***" at bounding box center [218, 146] width 21 height 12
click at [370, 144] on select "** ***** ** ***** *** ***" at bounding box center [358, 146] width 21 height 12
select select "***"
click at [367, 140] on select "** ***** ** ***** *** ***" at bounding box center [358, 146] width 21 height 12
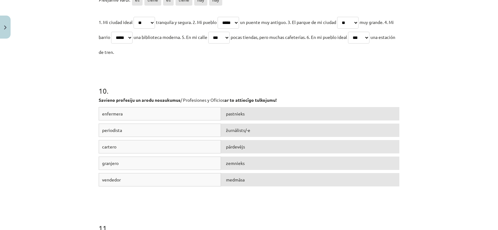
scroll to position [1211, 0]
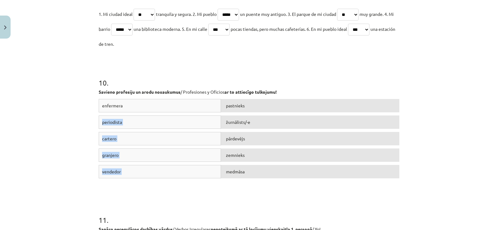
drag, startPoint x: 153, startPoint y: 104, endPoint x: 244, endPoint y: 175, distance: 116.0
click at [244, 175] on div "enfermera pastnieks periodista žurnālists/-e cartero pārdevējs granjero zemniek…" at bounding box center [249, 145] width 301 height 93
click at [239, 154] on span "medmāsa" at bounding box center [235, 155] width 19 height 6
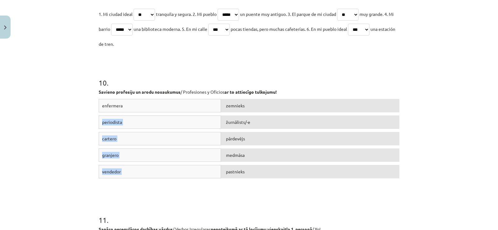
click at [424, 105] on div "Mācību tēma: Spāņu valodas b1 - 11. klases 1.ieskaites mācību materiāls #8 ✅ Re…" at bounding box center [249, 115] width 498 height 230
drag, startPoint x: 424, startPoint y: 105, endPoint x: 244, endPoint y: 64, distance: 184.5
click at [244, 64] on div "10 . Savieno profesiju un arodu nosaukumus / Profesiones y Oficios ar to attiec…" at bounding box center [249, 123] width 301 height 137
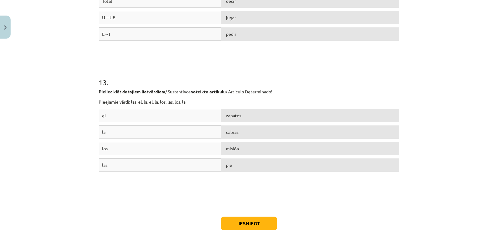
scroll to position [1647, 0]
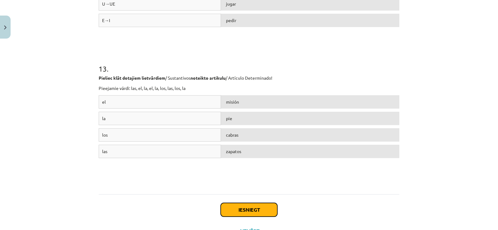
click at [247, 209] on button "Iesniegt" at bounding box center [249, 210] width 57 height 14
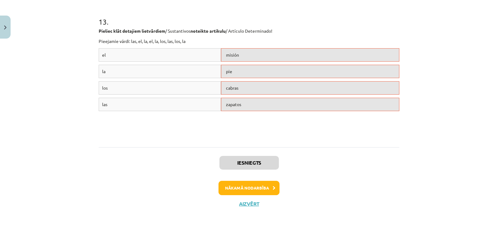
scroll to position [1694, 0]
click at [237, 190] on button "Nākamā nodarbība" at bounding box center [249, 188] width 61 height 14
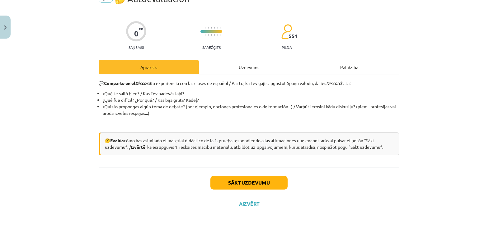
scroll to position [16, 0]
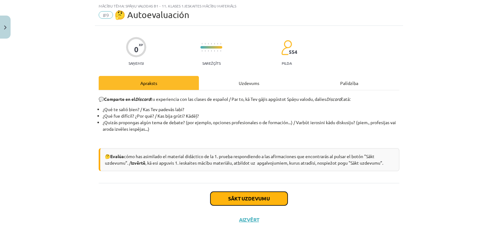
click at [236, 194] on button "Sākt uzdevumu" at bounding box center [248, 199] width 77 height 14
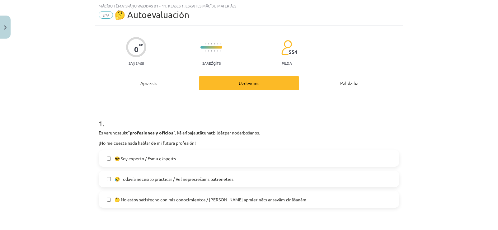
click at [191, 160] on label "😎 Soy experto / Esmu eksperts" at bounding box center [248, 159] width 299 height 16
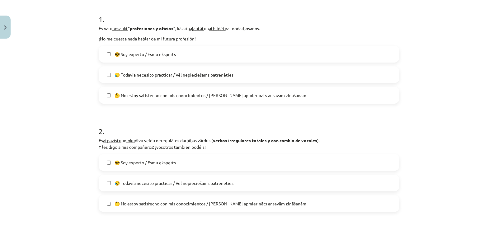
scroll to position [115, 0]
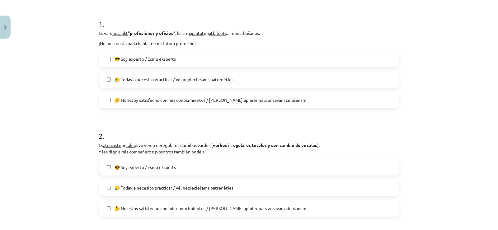
click at [248, 161] on label "😎 Soy experto / Esmu eksperts" at bounding box center [248, 167] width 299 height 16
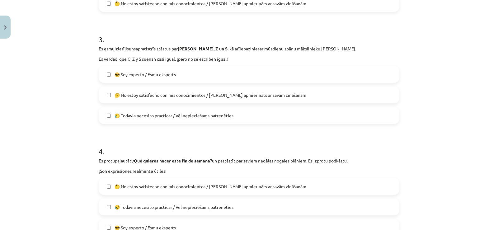
scroll to position [337, 0]
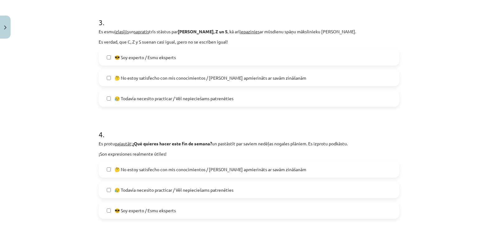
click at [249, 59] on label "😎 Soy experto / Esmu eksperts" at bounding box center [248, 57] width 299 height 16
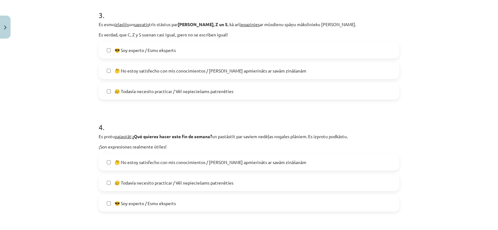
scroll to position [348, 0]
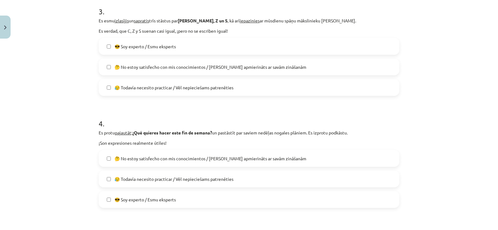
click at [201, 200] on label "😎 Soy experto / Esmu eksperts" at bounding box center [248, 200] width 299 height 16
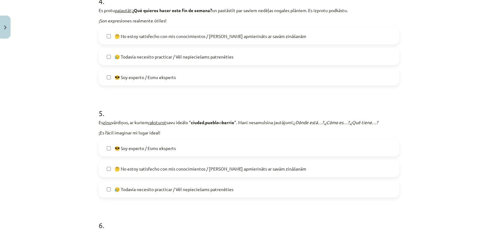
scroll to position [477, 0]
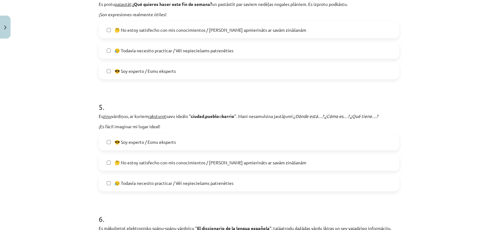
click at [255, 148] on label "😎 Soy experto / Esmu eksperts" at bounding box center [248, 142] width 299 height 16
click at [290, 144] on label "😎 Soy experto / Esmu eksperts" at bounding box center [248, 142] width 299 height 16
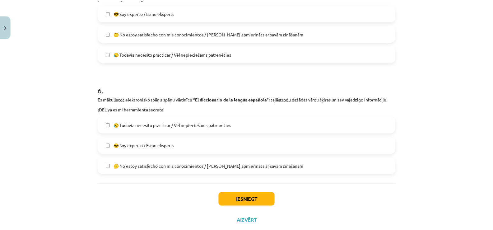
scroll to position [609, 0]
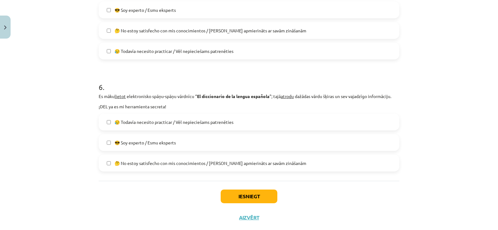
click at [312, 140] on label "😎 Soy experto / Esmu eksperts" at bounding box center [248, 143] width 299 height 16
click at [238, 200] on button "Iesniegt" at bounding box center [249, 197] width 57 height 14
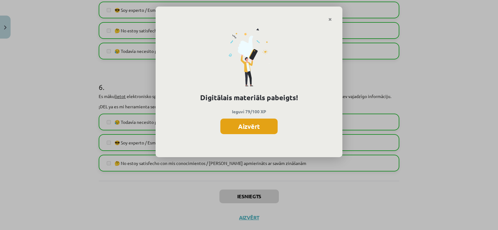
click at [243, 124] on button "Aizvērt" at bounding box center [248, 127] width 57 height 16
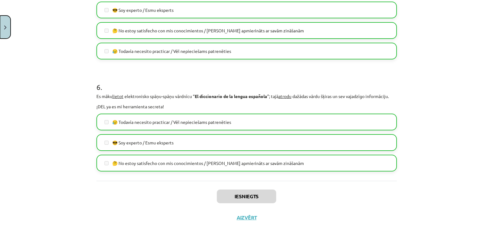
click at [23, 26] on div "Mācību tēma: Spāņu valodas b1 - 11. klases 1.ieskaites mācību materiāls #9 🤔 Au…" at bounding box center [246, 115] width 493 height 230
click at [3, 26] on button "Close" at bounding box center [5, 27] width 11 height 23
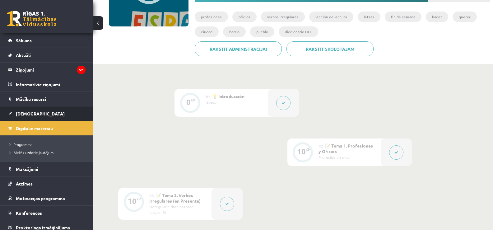
click at [30, 113] on span "[DEMOGRAPHIC_DATA]" at bounding box center [40, 114] width 49 height 6
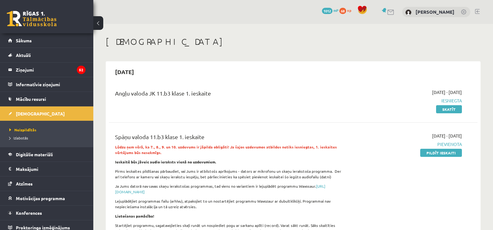
click at [281, 46] on h1 "[DEMOGRAPHIC_DATA]" at bounding box center [293, 41] width 375 height 11
click at [448, 45] on h1 "[DEMOGRAPHIC_DATA]" at bounding box center [293, 41] width 375 height 11
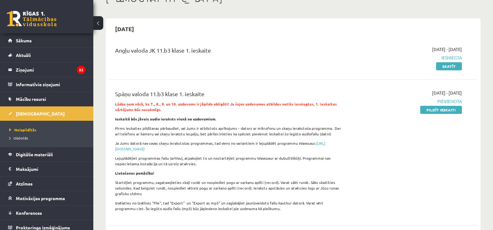
scroll to position [37, 0]
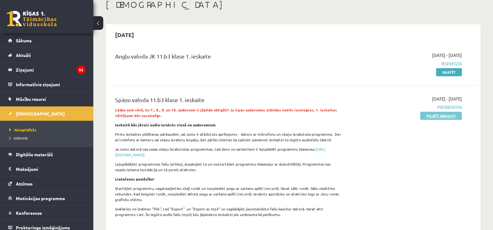
click at [439, 117] on link "Pildīt ieskaiti" at bounding box center [442, 116] width 42 height 8
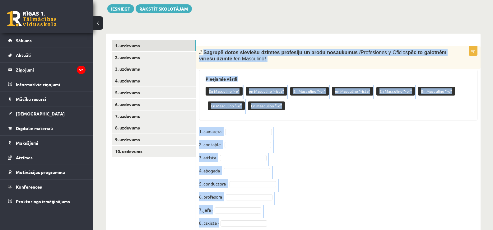
scroll to position [181, 0]
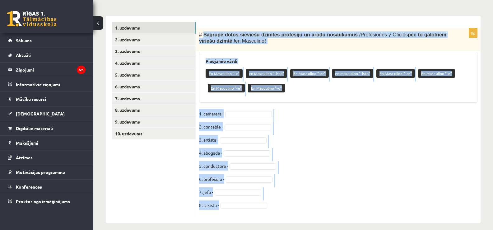
drag, startPoint x: 203, startPoint y: 46, endPoint x: 430, endPoint y: 238, distance: 297.5
click at [318, 120] on fieldset "1. camarera - 2. contable - 3. artista - 4. abogada - 5. conductora - 6. profes…" at bounding box center [338, 161] width 279 height 105
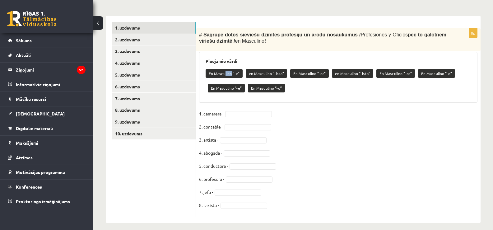
drag, startPoint x: 230, startPoint y: 66, endPoint x: 225, endPoint y: 66, distance: 4.7
click at [225, 69] on p "En Masculino “-e”" at bounding box center [224, 73] width 37 height 9
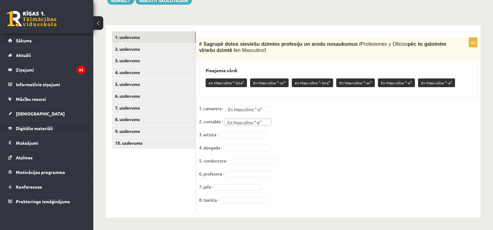
scroll to position [167, 0]
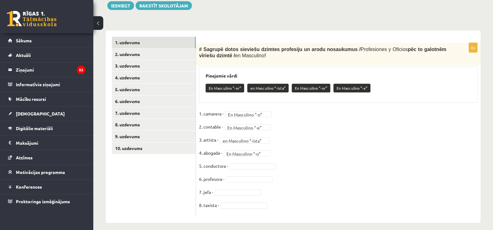
click at [249, 156] on fieldset "**********" at bounding box center [338, 161] width 279 height 105
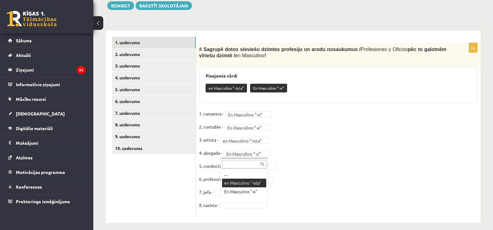
drag, startPoint x: 250, startPoint y: 200, endPoint x: 238, endPoint y: 181, distance: 22.3
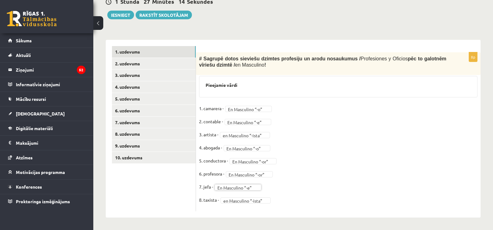
scroll to position [152, 0]
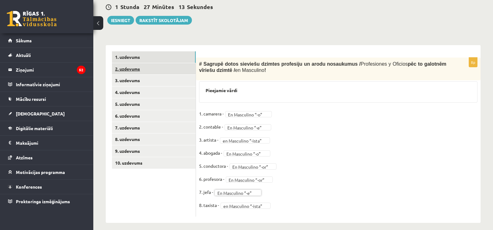
click at [164, 64] on link "2. uzdevums" at bounding box center [154, 69] width 84 height 12
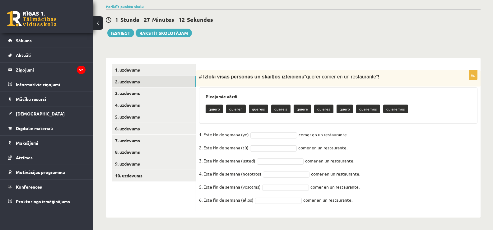
scroll to position [134, 0]
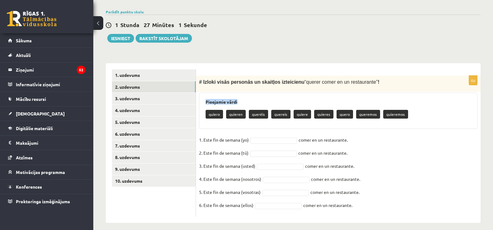
drag, startPoint x: 202, startPoint y: 94, endPoint x: 291, endPoint y: 95, distance: 89.4
click at [291, 95] on div "Pieejamie vārdi quiero quieren queréis quereis quiere quieres quero queremos qu…" at bounding box center [338, 111] width 279 height 36
drag, startPoint x: 201, startPoint y: 74, endPoint x: 421, endPoint y: 204, distance: 255.4
click at [421, 204] on div "6p # Izloki visās personās un skaitļos izteicienu “ querer comer en un restaura…" at bounding box center [338, 146] width 285 height 141
copy div "Izloki visās personās un skaitļos izteicienu “ querer comer en un restaurante ”…"
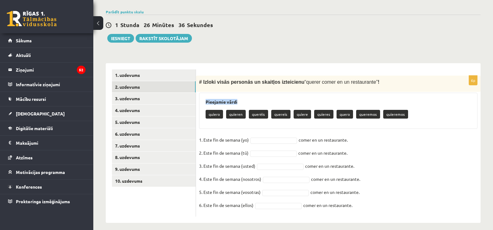
click at [265, 127] on div "6p # Izloki visās personās un skaitļos izteicienu “ querer comer en un restaura…" at bounding box center [338, 146] width 285 height 141
click at [209, 110] on p "quiero" at bounding box center [214, 114] width 17 height 9
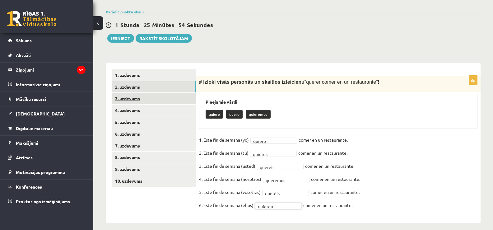
click at [148, 93] on link "3. uzdevums" at bounding box center [154, 99] width 84 height 12
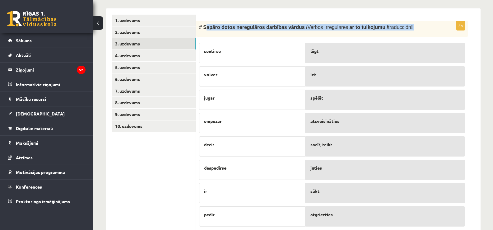
scroll to position [202, 0]
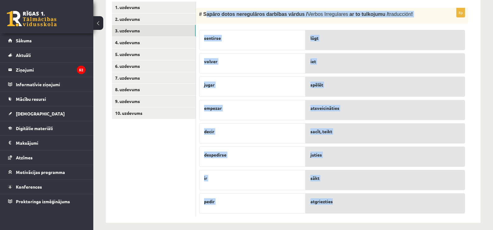
drag, startPoint x: 204, startPoint y: 21, endPoint x: 406, endPoint y: 169, distance: 250.5
click at [401, 199] on div "8p # Sapāro dotos neregulāros darbības vārdus / Verbos Irregulares ar to tulkoj…" at bounding box center [332, 112] width 272 height 209
copy div "apāro dotos neregulāros darbības vārdus / Verbos Irregulares ar to tulkojumu / …"
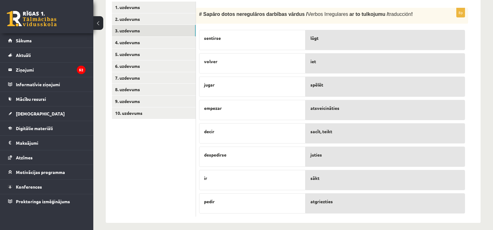
click at [436, 105] on p "atsveicināties" at bounding box center [386, 108] width 150 height 7
drag, startPoint x: 329, startPoint y: 186, endPoint x: 320, endPoint y: 113, distance: 72.8
click at [320, 111] on div "juties atsveicināties spēlēt lūgt sacīt, teikt iet sākt atgriezties" at bounding box center [386, 120] width 160 height 187
click at [346, 175] on p "sākt" at bounding box center [386, 178] width 150 height 7
drag, startPoint x: 346, startPoint y: 174, endPoint x: 335, endPoint y: 163, distance: 15.4
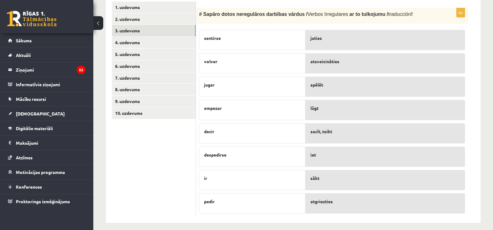
click at [335, 161] on div "juties atsveicināties spēlēt lūgt sacīt, teikt iet sākt atgriezties" at bounding box center [386, 120] width 160 height 187
click at [118, 37] on link "4. uzdevums" at bounding box center [154, 43] width 84 height 12
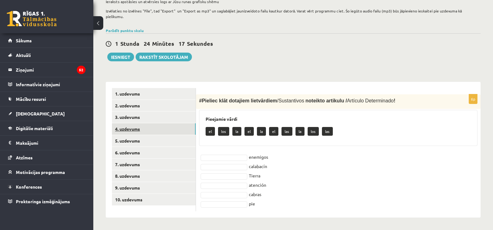
scroll to position [110, 0]
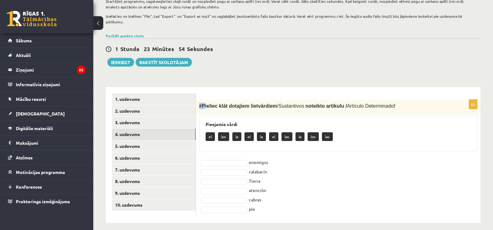
drag, startPoint x: 205, startPoint y: 100, endPoint x: 199, endPoint y: 83, distance: 17.8
click at [199, 87] on div "6p # Pieliec klāt dotajiem lietvārdiem / Sustantivos noteikto artikulu / Artícu…" at bounding box center [338, 155] width 285 height 136
drag, startPoint x: 200, startPoint y: 98, endPoint x: 392, endPoint y: 242, distance: 240.0
click at [392, 120] on html "0 Dāvanas 1012 mP 147 xp Markuss Stauģis Sākums Aktuāli Kā mācīties eSKOLĀ Kont…" at bounding box center [246, 5] width 493 height 230
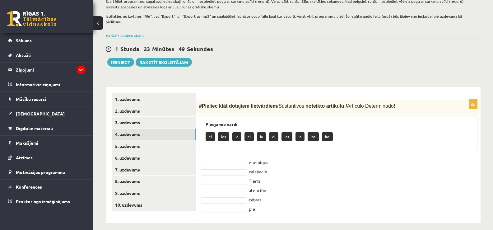
copy div "# Pieliec klāt dotajiem lietvārdiem / Sustantivos noteikto artikulu / Artículo …"
click at [304, 181] on fieldset "enemigos calabacín Tierra atención cabras pie" at bounding box center [338, 186] width 279 height 56
click at [224, 135] on p "los" at bounding box center [223, 136] width 11 height 9
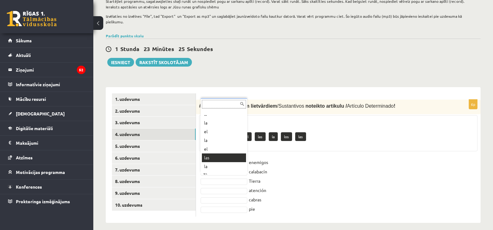
scroll to position [7, 0]
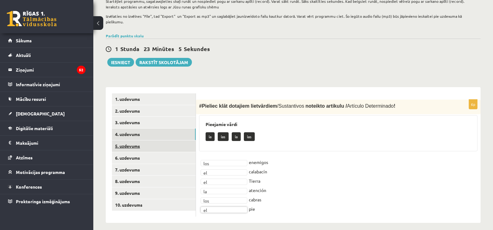
click at [149, 140] on link "5. uzdevums" at bounding box center [154, 146] width 84 height 12
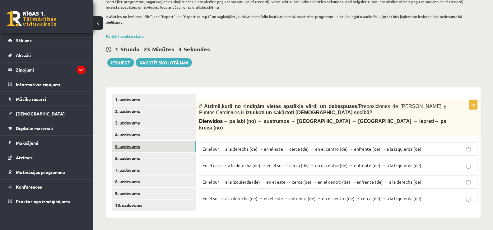
scroll to position [104, 0]
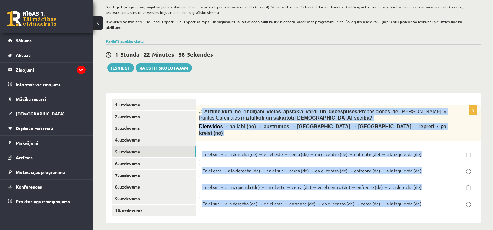
drag, startPoint x: 201, startPoint y: 105, endPoint x: 438, endPoint y: 205, distance: 257.5
click at [438, 205] on div "7p # Atzīmē , kurā no rindiņām vietas apstākļa vārdi un debespuses / Preposicio…" at bounding box center [338, 158] width 285 height 130
copy div "Atzīmē , kurā no rindiņām vietas apstākļa vārdi un debespuses / Preposiciones d…"
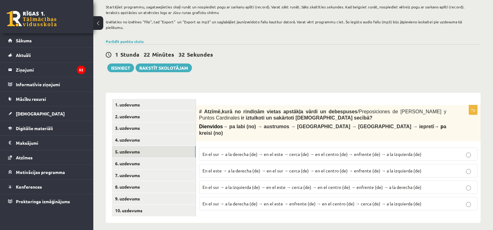
click at [266, 57] on div "1 Stunda 22 Minūtes 32 Sekundes Ieskaite saglabāta! Iesniegt Rakstīt skolotājam" at bounding box center [293, 58] width 375 height 28
click at [276, 151] on span "En el sur → a la derecha (de) → en el este → cerca (de) → en el centro (de) → e…" at bounding box center [312, 154] width 219 height 6
click at [142, 161] on link "6. uzdevums" at bounding box center [154, 164] width 84 height 12
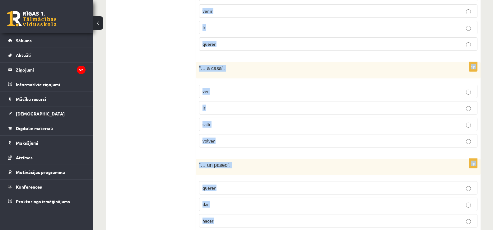
scroll to position [390, 0]
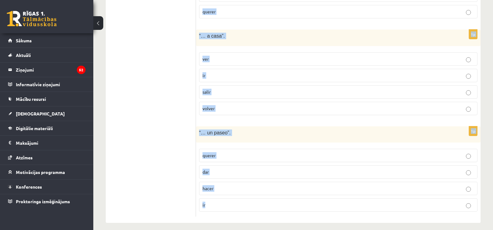
drag, startPoint x: 203, startPoint y: 66, endPoint x: 445, endPoint y: 236, distance: 296.1
copy form "# Izvēlies, kurš no dotajiem darbības vārdiem ir īstais, lai veidotos izteicien…"
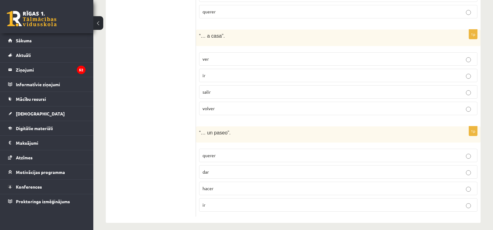
click at [145, 54] on ul "1. uzdevums 2. uzdevums 3. uzdevums 4. uzdevums 5. uzdevums 6. uzdevums 7. uzde…" at bounding box center [154, 15] width 84 height 403
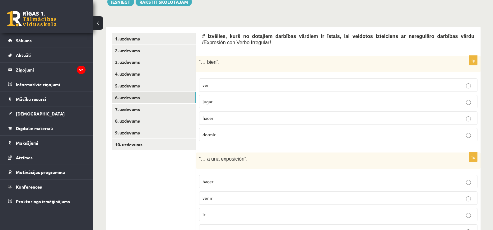
scroll to position [169, 0]
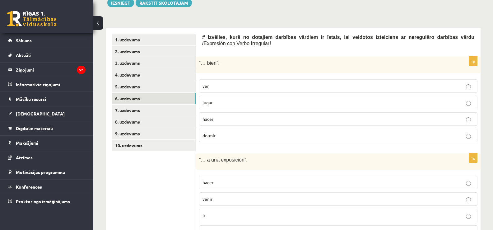
click at [213, 129] on label "dormir" at bounding box center [338, 135] width 279 height 13
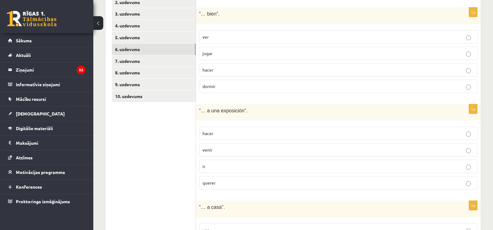
scroll to position [249, 0]
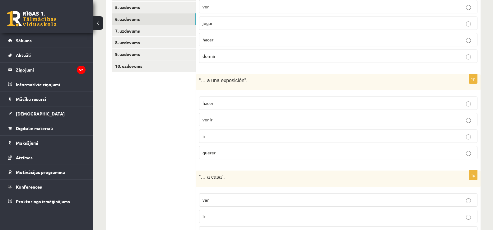
click at [399, 134] on p "ir" at bounding box center [339, 136] width 272 height 7
click at [266, 149] on p "querer" at bounding box center [339, 152] width 272 height 7
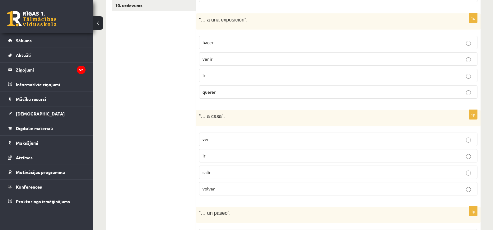
scroll to position [322, 0]
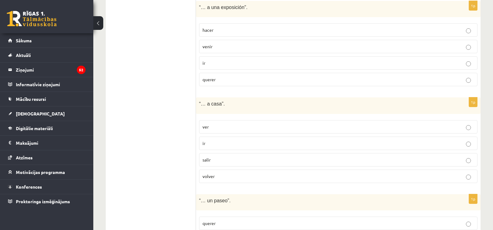
click at [330, 170] on label "volver" at bounding box center [338, 176] width 279 height 13
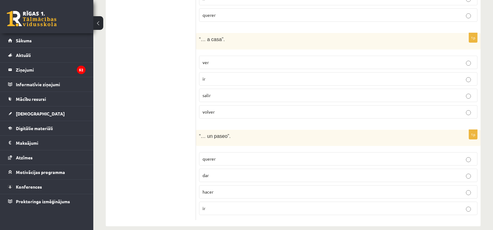
scroll to position [388, 0]
click at [215, 171] on p "dar" at bounding box center [339, 174] width 272 height 7
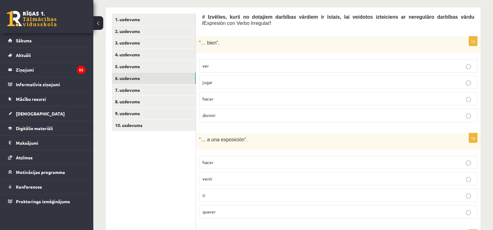
scroll to position [183, 0]
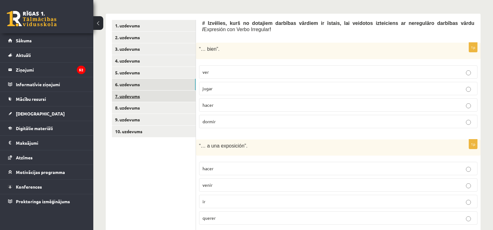
click at [147, 92] on link "7. uzdevums" at bounding box center [154, 97] width 84 height 12
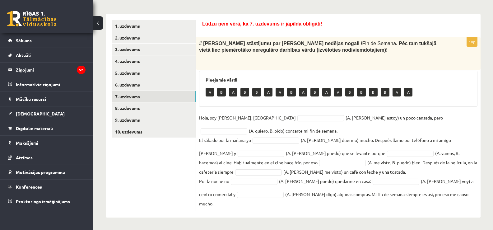
scroll to position [168, 0]
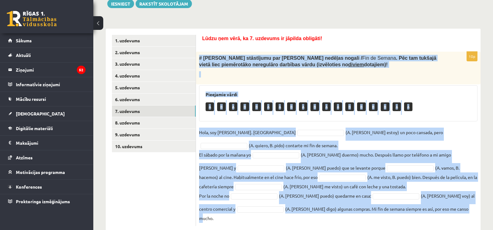
drag, startPoint x: 200, startPoint y: 50, endPoint x: 469, endPoint y: 213, distance: 314.6
click at [469, 216] on div "Lūdzu ņem vērā, ka 7. uzdevums ir jāpilda obligāti! 10p # Lasi Paulas stāstījum…" at bounding box center [338, 131] width 285 height 204
copy div "# Lasi Paulas stāstījumu par viņas nedēļas nogali / Fin de Semana . Pēc tam tuk…"
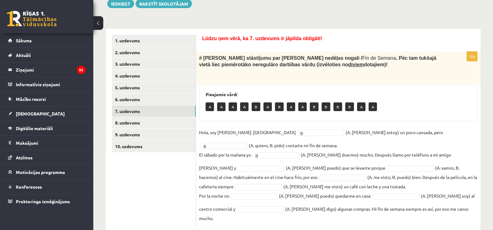
drag, startPoint x: 263, startPoint y: 191, endPoint x: 205, endPoint y: 133, distance: 82.5
click at [205, 133] on fieldset "Hola, soy Paula. Ahora B * (A. soy, B. estoy) un poco cansada, pero B * (A. qui…" at bounding box center [338, 175] width 279 height 95
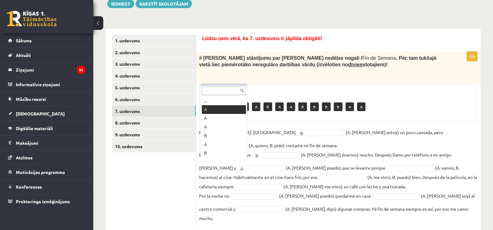
scroll to position [7, 0]
drag, startPoint x: 214, startPoint y: 161, endPoint x: 202, endPoint y: 131, distance: 32.1
click at [202, 131] on ul "... A A A B A B A A B B B B A A" at bounding box center [223, 128] width 45 height 62
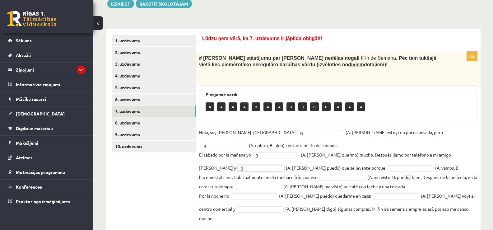
click at [356, 167] on fieldset "Hola, soy Paula. Ahora B * (A. soy, B. estoy) un poco cansada, pero B * (A. qui…" at bounding box center [338, 175] width 279 height 95
click at [215, 191] on p "Por la noche no" at bounding box center [214, 195] width 30 height 9
click at [247, 196] on fieldset "Hola, soy Paula. Ahora B * (A. soy, B. estoy) un poco cansada, pero B * (A. qui…" at bounding box center [338, 175] width 279 height 95
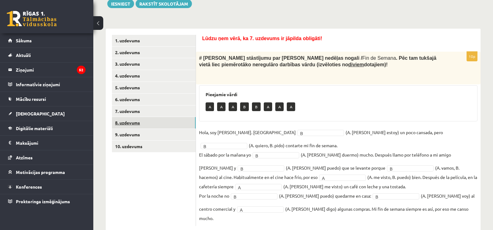
click at [144, 117] on link "8. uzdevums" at bounding box center [154, 123] width 84 height 12
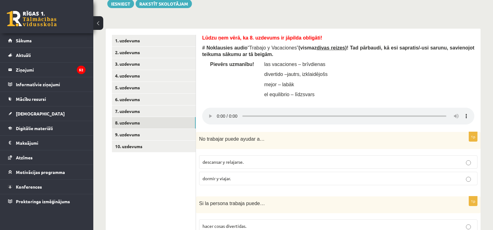
click at [398, 78] on div "Lūdzu ņem vērā, ka 8. uzdevums ir jāpilda obligāti! # Noklausies audio “ Trabaj…" at bounding box center [338, 68] width 272 height 67
click at [233, 155] on label "descansar y relajarse." at bounding box center [338, 161] width 279 height 13
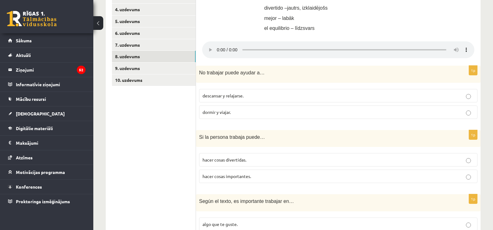
scroll to position [251, 0]
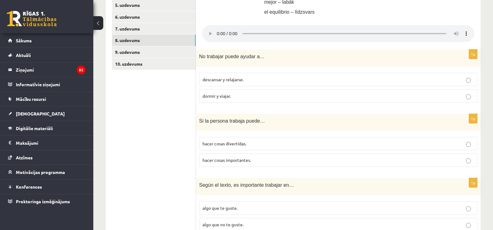
click at [451, 162] on label "hacer cosas importantes." at bounding box center [338, 159] width 279 height 13
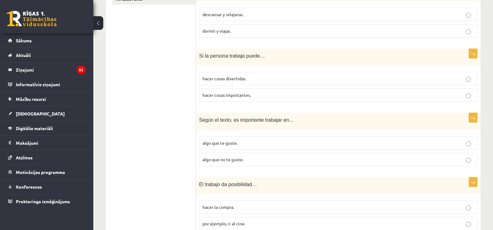
scroll to position [331, 0]
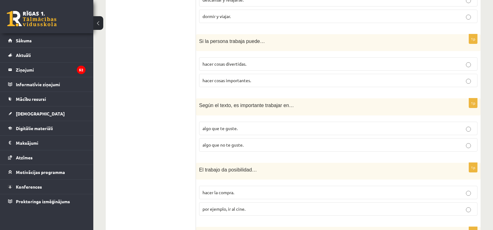
click at [463, 122] on label "algo que te guste." at bounding box center [338, 128] width 279 height 13
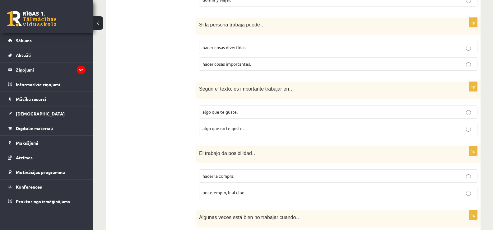
scroll to position [352, 0]
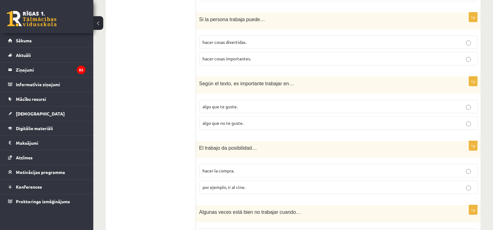
click at [456, 167] on p "hacer la compra." at bounding box center [339, 170] width 272 height 7
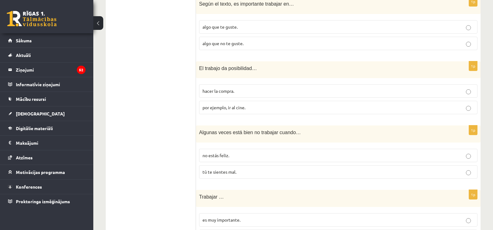
scroll to position [443, 0]
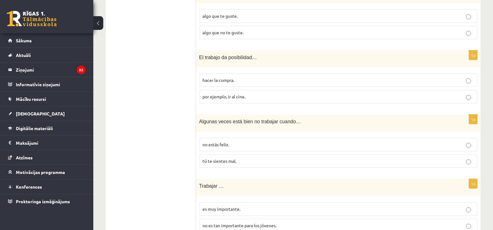
click at [465, 158] on p "tú te sientes mal." at bounding box center [339, 161] width 272 height 7
drag, startPoint x: 465, startPoint y: 218, endPoint x: 332, endPoint y: 221, distance: 133.0
click at [332, 222] on p "no es tan importante para los jóvenes." at bounding box center [339, 225] width 272 height 7
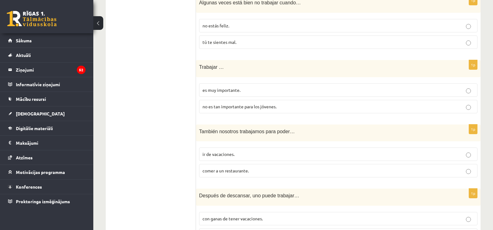
scroll to position [574, 0]
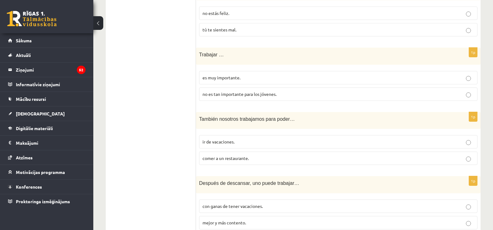
click at [467, 139] on p "ir de vacaciones." at bounding box center [339, 142] width 272 height 7
click at [466, 200] on label "con ganas de tener vacaciones." at bounding box center [338, 206] width 279 height 13
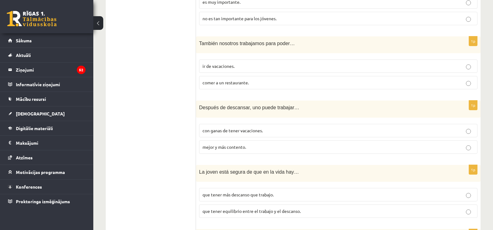
scroll to position [653, 0]
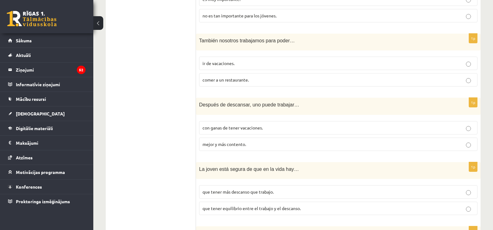
click at [450, 209] on label "que tener equilibrio entre el trabajo y el descanso." at bounding box center [338, 208] width 279 height 13
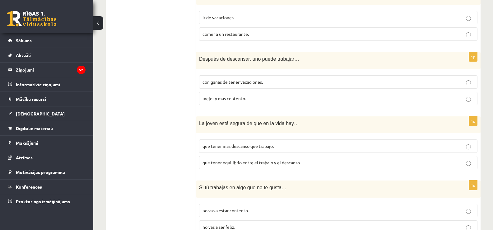
scroll to position [721, 0]
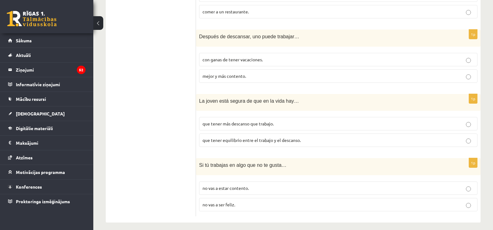
click at [439, 189] on label "no vas a estar contento." at bounding box center [338, 187] width 279 height 13
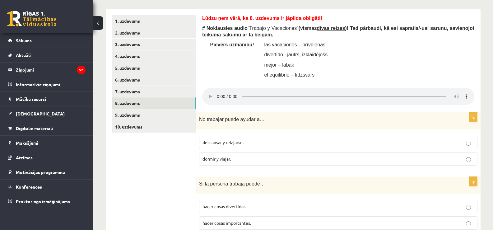
scroll to position [173, 0]
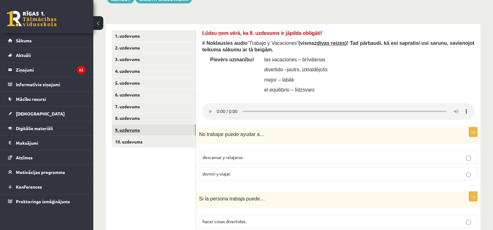
click at [139, 127] on link "9. uzdevums" at bounding box center [154, 130] width 84 height 12
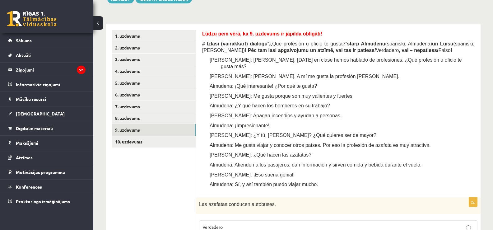
drag, startPoint x: 492, startPoint y: 92, endPoint x: 480, endPoint y: 97, distance: 13.1
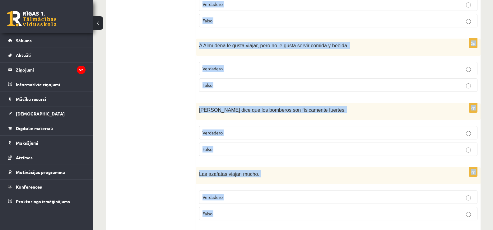
scroll to position [656, 0]
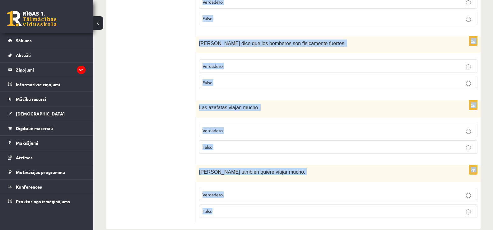
drag, startPoint x: 201, startPoint y: 101, endPoint x: 410, endPoint y: 242, distance: 252.4
copy form "# Izlasi (vairākkārt) dialogu “¿Qué profesión u oficio te gusta?” starp Almuden…"
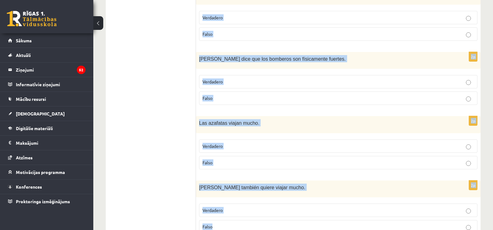
scroll to position [454, 0]
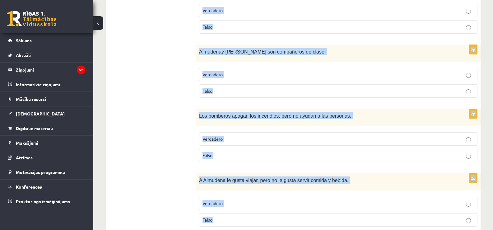
click at [484, 126] on div "Spāņu valoda 11.b3 klase 1. ieskaite , Markuss Stauģis (11.b3 JK) Lūdzu ņem vēr…" at bounding box center [293, 6] width 400 height 873
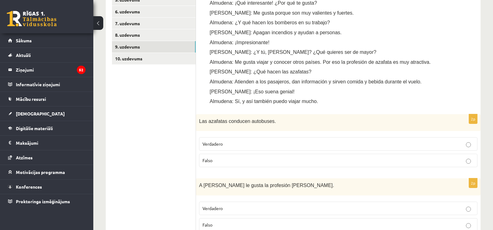
scroll to position [276, 0]
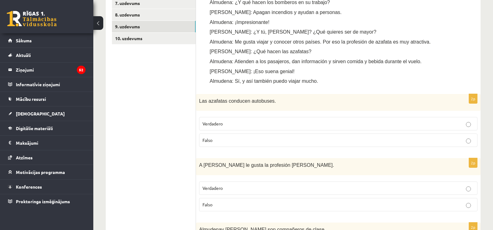
click at [293, 134] on label "Falso" at bounding box center [338, 140] width 279 height 13
click at [376, 198] on label "Falso" at bounding box center [338, 204] width 279 height 13
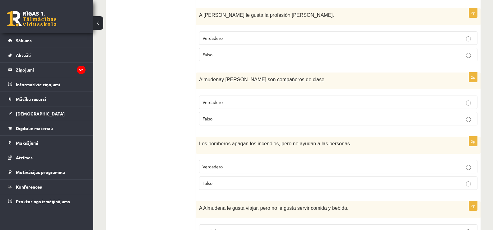
scroll to position [435, 0]
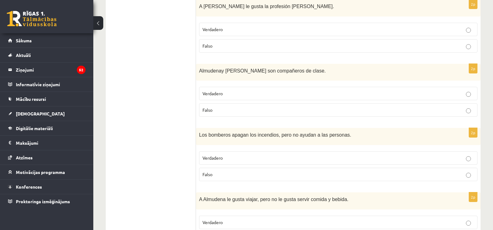
click at [237, 90] on p "Verdadero" at bounding box center [339, 93] width 272 height 7
click at [238, 171] on p "Falso" at bounding box center [339, 174] width 272 height 7
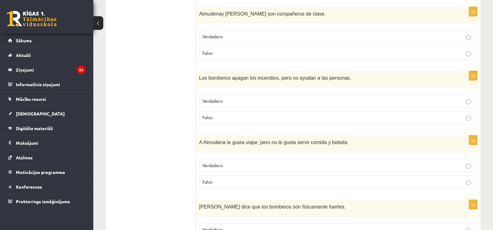
scroll to position [498, 0]
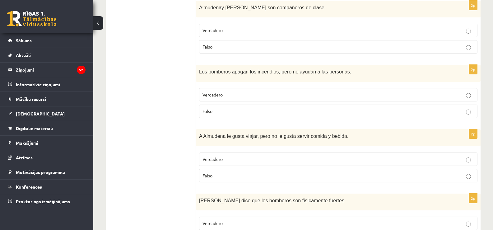
click at [457, 156] on p "Verdadero" at bounding box center [339, 159] width 272 height 7
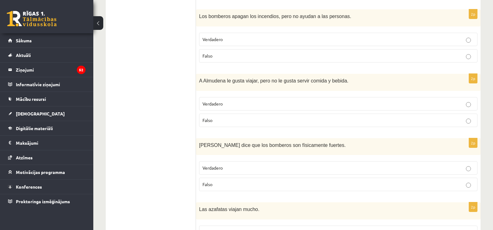
scroll to position [555, 0]
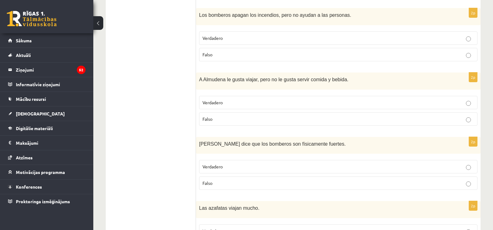
click at [398, 163] on p "Verdadero" at bounding box center [339, 166] width 272 height 7
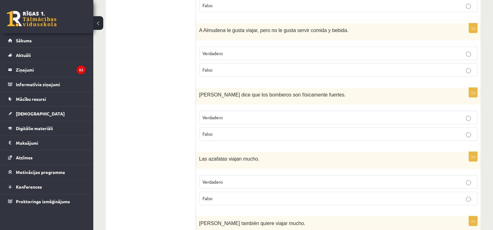
scroll to position [608, 0]
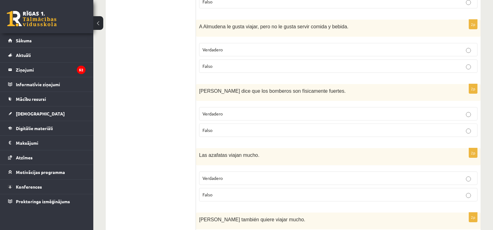
click at [445, 172] on label "Verdadero" at bounding box center [338, 178] width 279 height 13
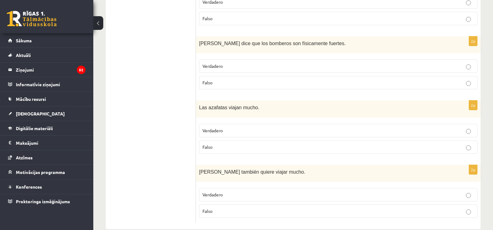
click at [260, 205] on label "Falso" at bounding box center [338, 211] width 279 height 13
drag, startPoint x: 497, startPoint y: 175, endPoint x: 487, endPoint y: 179, distance: 10.5
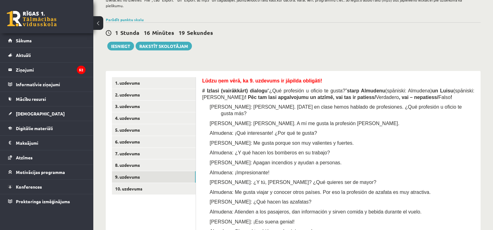
scroll to position [125, 0]
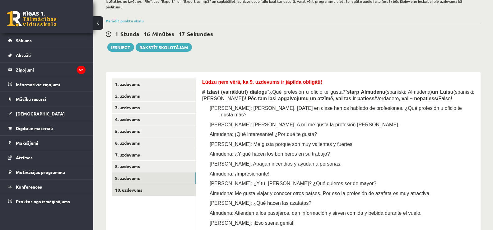
click at [136, 185] on link "10. uzdevums" at bounding box center [154, 190] width 84 height 12
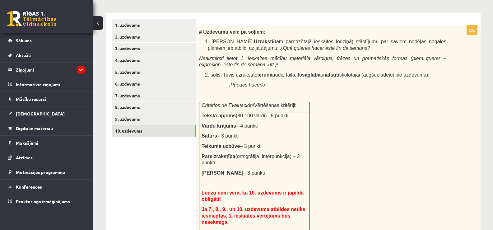
scroll to position [182, 0]
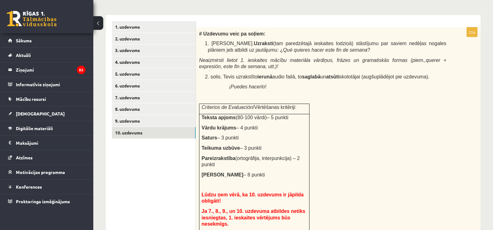
click at [202, 31] on span "# Uzdevumu veic pa soļiem:" at bounding box center [232, 33] width 66 height 5
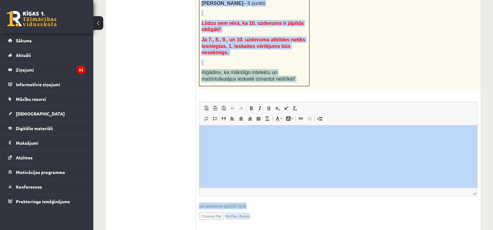
scroll to position [356, 0]
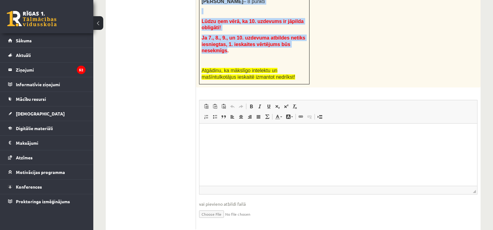
drag, startPoint x: 202, startPoint y: 29, endPoint x: 295, endPoint y: 34, distance: 93.2
copy div "Uzdevumu veic pa soļiem: 1. solis. Uzraksti (tam paredzētajā ieskaites lodziņā)…"
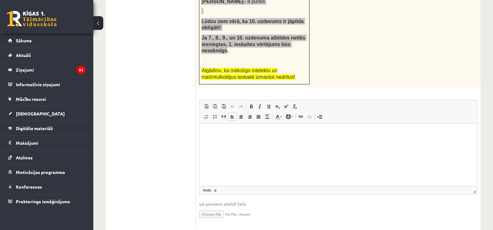
click at [233, 142] on html at bounding box center [339, 132] width 278 height 19
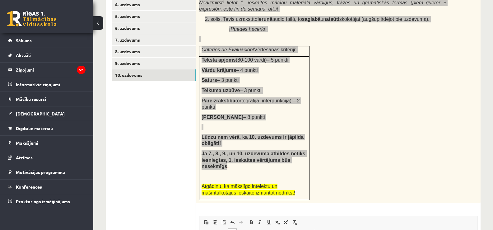
scroll to position [237, 0]
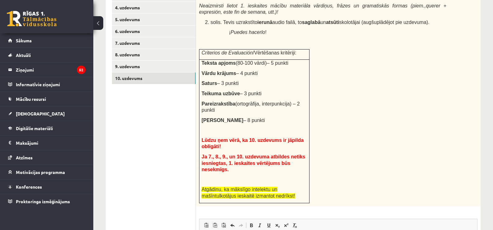
click at [393, 116] on div "# Uzdevumu veic pa soļiem: 1. solis. Uzraksti (tam paredzētajā ieskaites lodziņ…" at bounding box center [338, 89] width 285 height 233
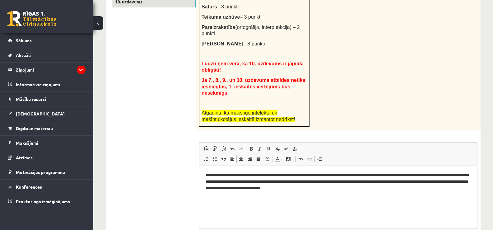
scroll to position [312, 0]
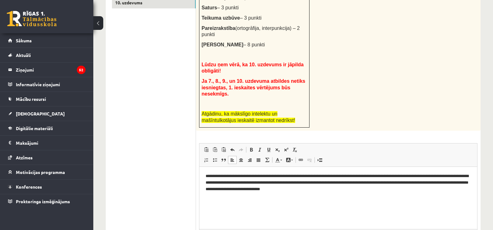
click at [264, 174] on p "**********" at bounding box center [339, 182] width 266 height 19
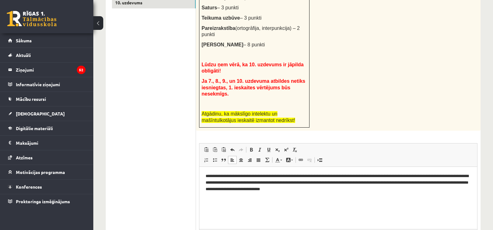
click at [264, 177] on p "**********" at bounding box center [339, 182] width 266 height 19
click at [266, 175] on p "**********" at bounding box center [339, 182] width 266 height 19
click at [263, 174] on p "**********" at bounding box center [339, 182] width 266 height 19
click at [244, 176] on p "**********" at bounding box center [339, 182] width 266 height 19
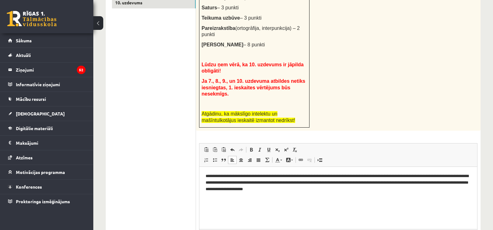
click at [245, 176] on p "**********" at bounding box center [339, 182] width 266 height 19
click at [251, 175] on p "**********" at bounding box center [339, 182] width 266 height 19
click at [252, 198] on html "**********" at bounding box center [339, 183] width 278 height 32
click at [392, 191] on p "**********" at bounding box center [339, 182] width 266 height 19
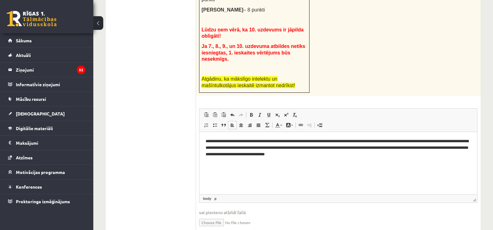
scroll to position [356, 0]
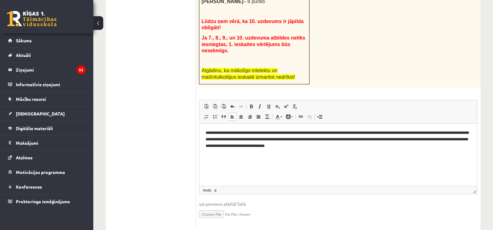
type input "**********"
click at [246, 207] on input "file" at bounding box center [338, 213] width 279 height 13
click at [244, 207] on input "file" at bounding box center [338, 213] width 279 height 13
click at [215, 207] on input "file" at bounding box center [338, 213] width 279 height 13
click at [224, 220] on link "Iesniegtā atbilde" at bounding box center [215, 223] width 33 height 7
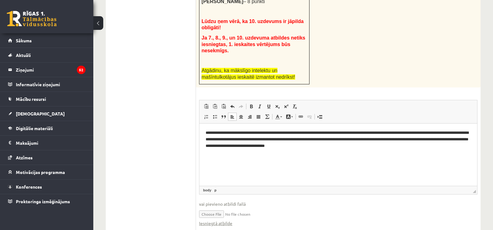
drag, startPoint x: 493, startPoint y: 161, endPoint x: 498, endPoint y: 170, distance: 9.6
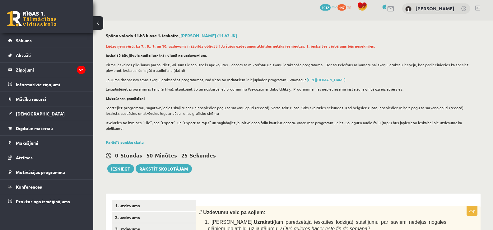
scroll to position [0, 0]
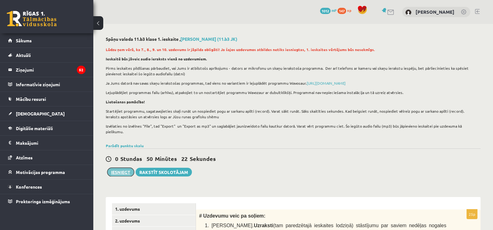
click at [125, 168] on button "Iesniegt" at bounding box center [120, 172] width 27 height 9
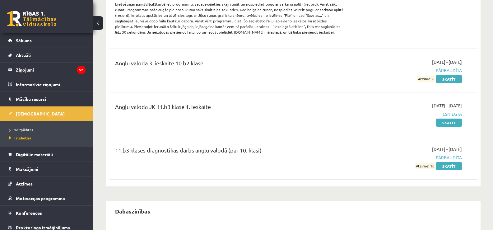
scroll to position [137, 0]
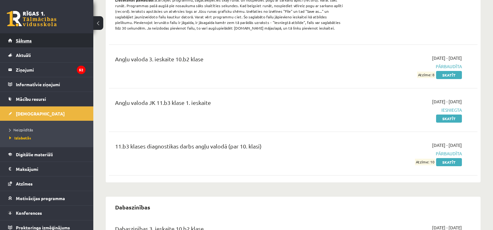
click at [30, 36] on link "Sākums" at bounding box center [47, 40] width 78 height 14
